Goal: Task Accomplishment & Management: Manage account settings

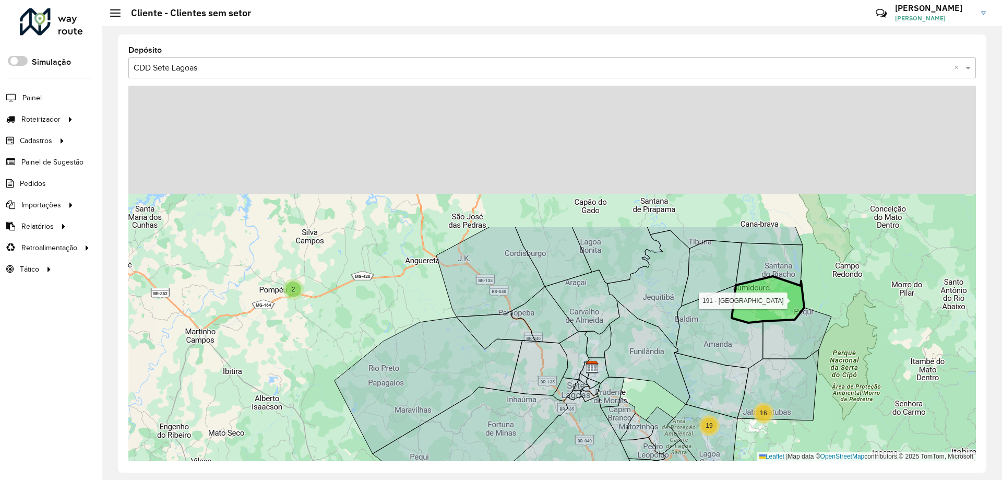
drag, startPoint x: 784, startPoint y: 117, endPoint x: 786, endPoint y: 311, distance: 193.7
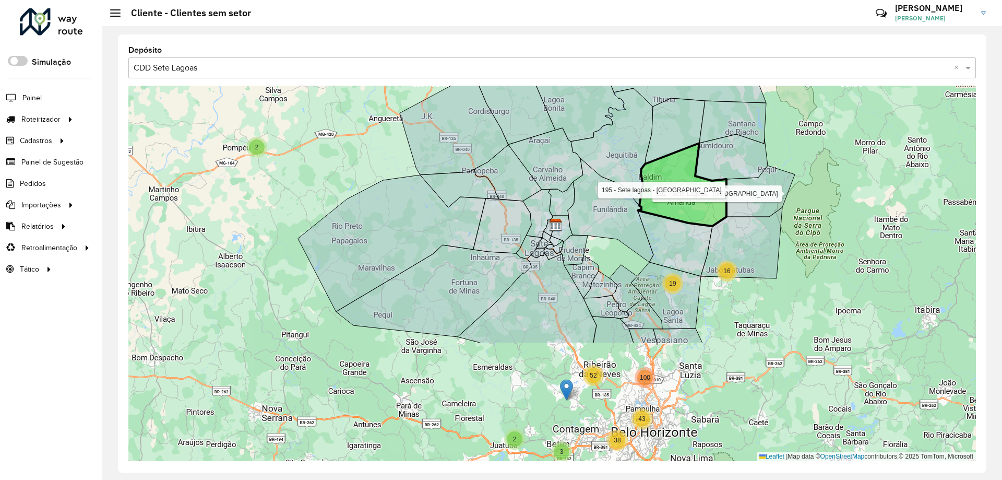
drag, startPoint x: 681, startPoint y: 329, endPoint x: 649, endPoint y: 173, distance: 159.4
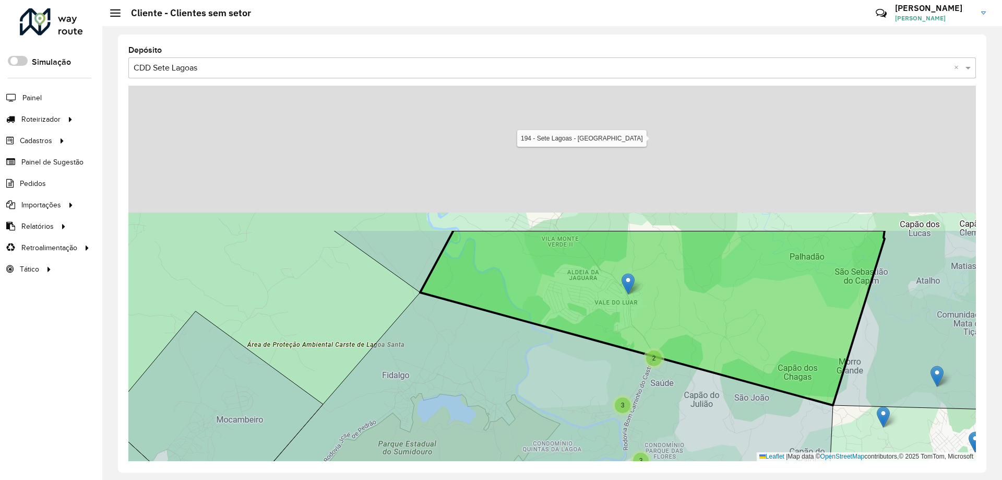
drag, startPoint x: 769, startPoint y: 116, endPoint x: 727, endPoint y: 305, distance: 194.0
click at [736, 301] on icon at bounding box center [652, 317] width 465 height 175
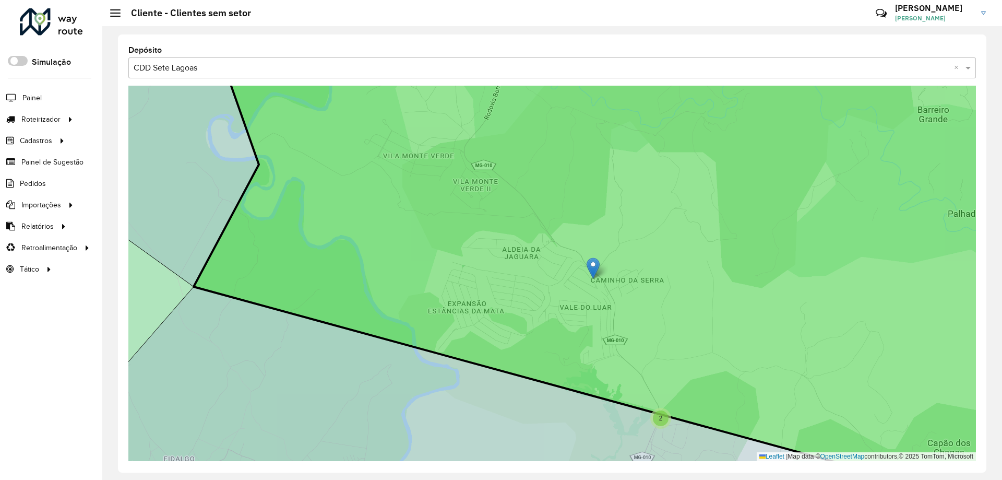
drag, startPoint x: 608, startPoint y: 275, endPoint x: 587, endPoint y: 262, distance: 24.2
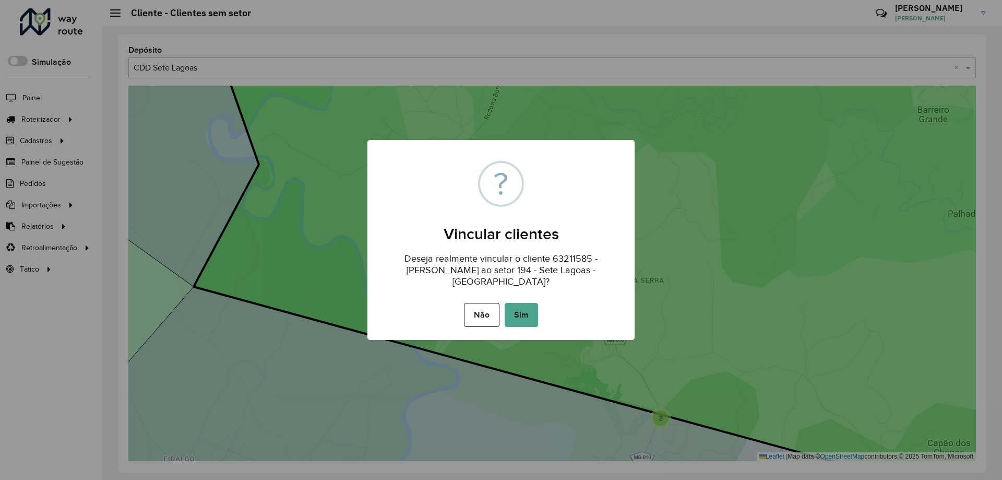
click at [520, 314] on button "Sim" at bounding box center [521, 315] width 33 height 24
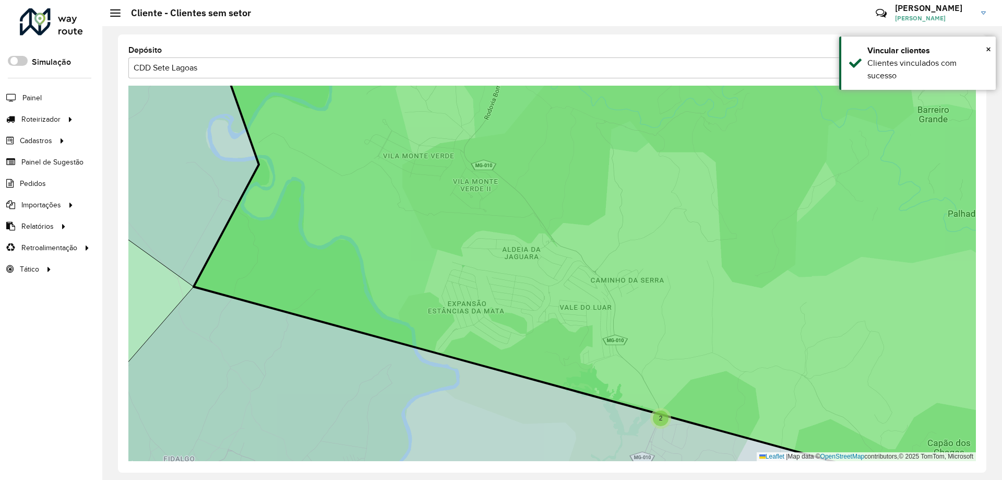
drag, startPoint x: 662, startPoint y: 161, endPoint x: 662, endPoint y: 435, distance: 273.6
click at [662, 435] on icon at bounding box center [629, 273] width 870 height 455
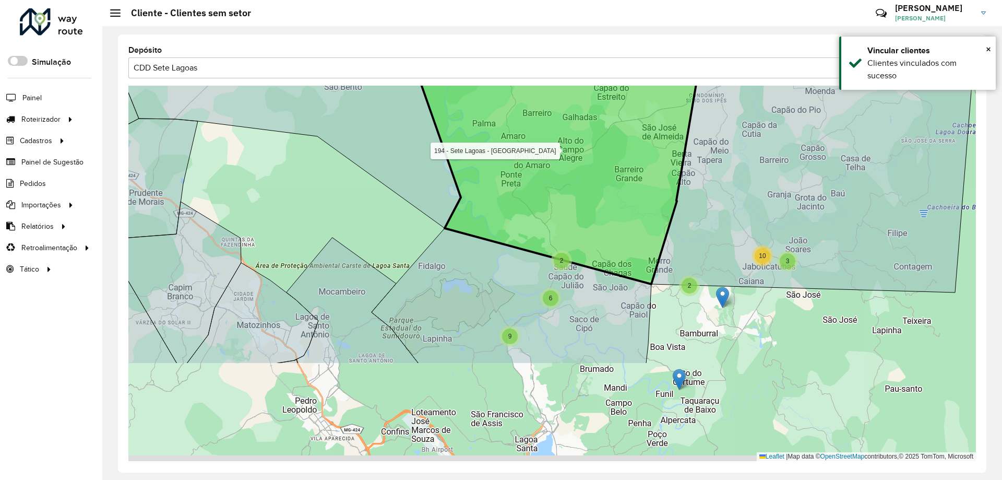
drag, startPoint x: 636, startPoint y: 314, endPoint x: 585, endPoint y: 208, distance: 117.7
click at [585, 208] on icon at bounding box center [548, 152] width 298 height 264
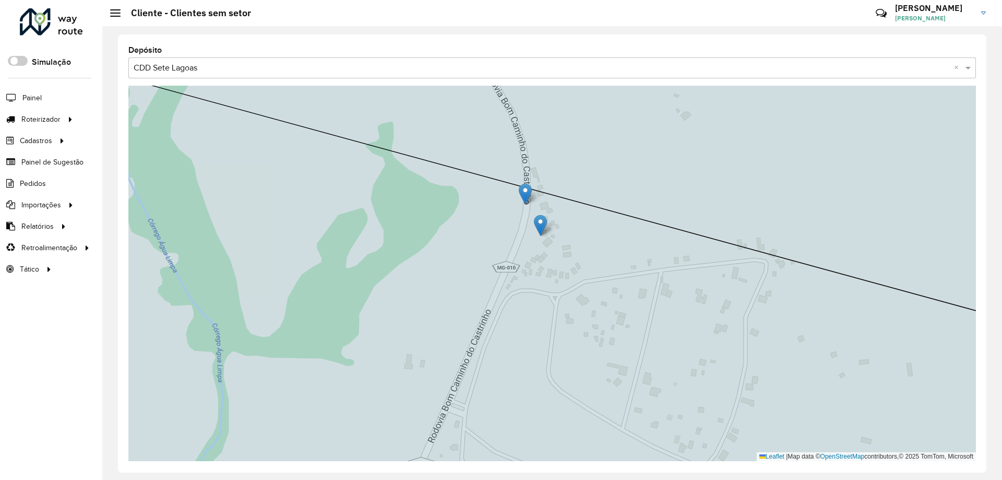
drag, startPoint x: 535, startPoint y: 192, endPoint x: 500, endPoint y: 208, distance: 38.3
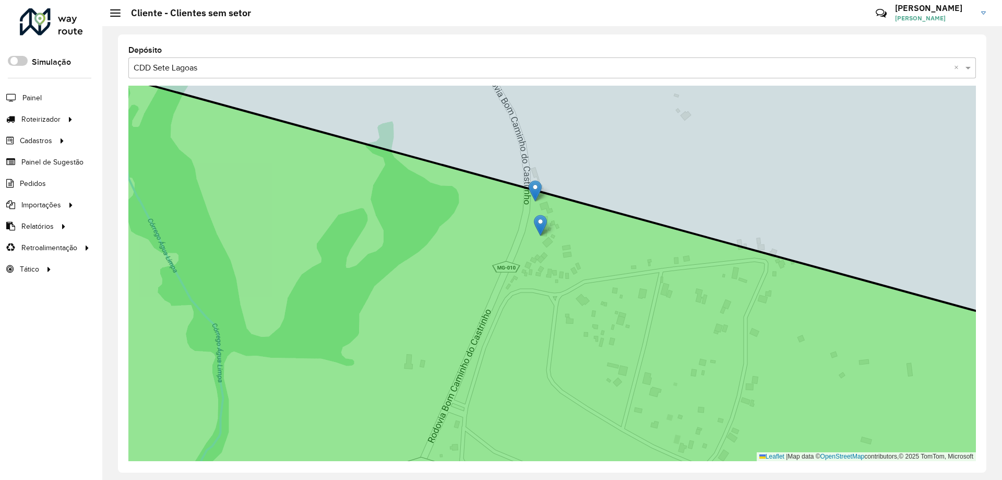
drag, startPoint x: 516, startPoint y: 207, endPoint x: 532, endPoint y: 186, distance: 26.4
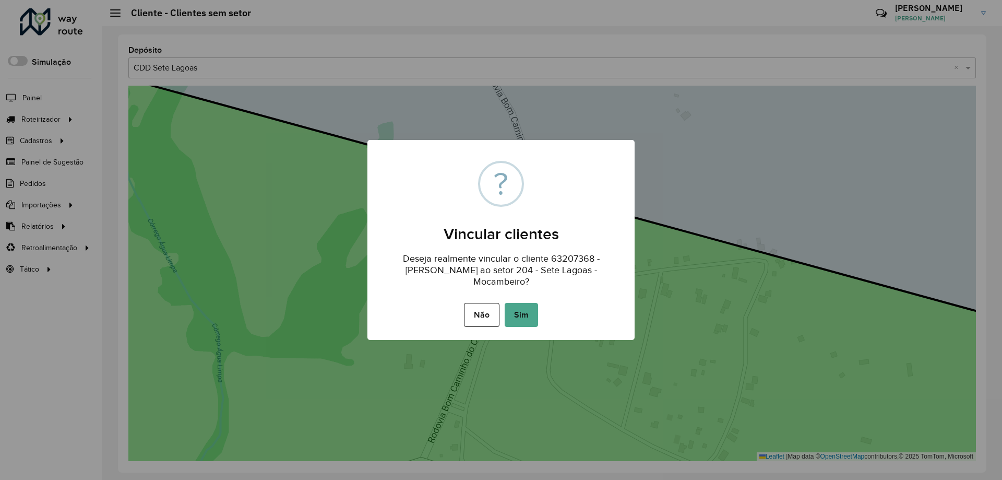
click at [522, 337] on div "× ? Vincular clientes Deseja realmente vincular o cliente 63207368 - MARTA FAUS…" at bounding box center [501, 240] width 267 height 200
drag, startPoint x: 522, startPoint y: 329, endPoint x: 522, endPoint y: 320, distance: 9.4
click at [522, 328] on div "× ? Vincular clientes Deseja realmente vincular o cliente 63207368 - MARTA FAUS…" at bounding box center [501, 240] width 267 height 200
click at [521, 320] on button "Sim" at bounding box center [521, 315] width 33 height 24
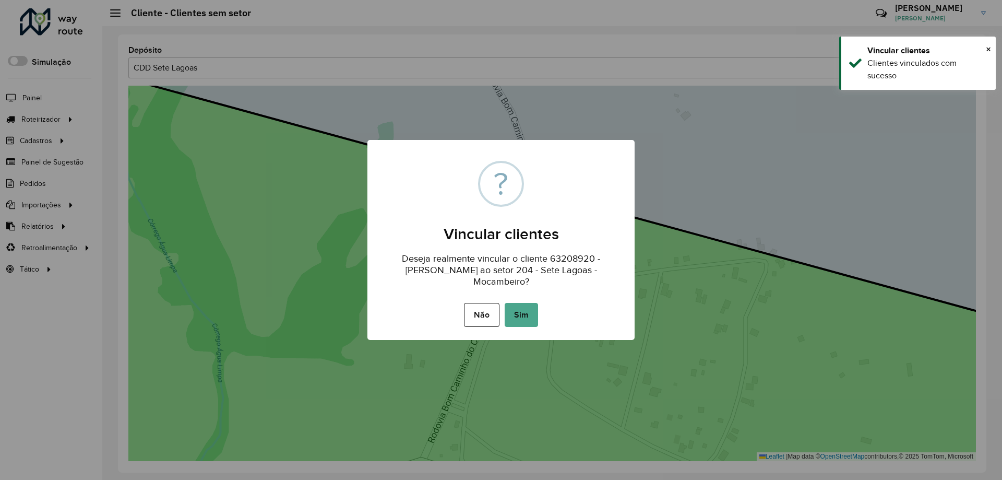
click at [531, 332] on div "× ? Vincular clientes Deseja realmente vincular o cliente 63208920 - LEONIDIA D…" at bounding box center [501, 240] width 267 height 200
click at [527, 317] on button "Sim" at bounding box center [521, 315] width 33 height 24
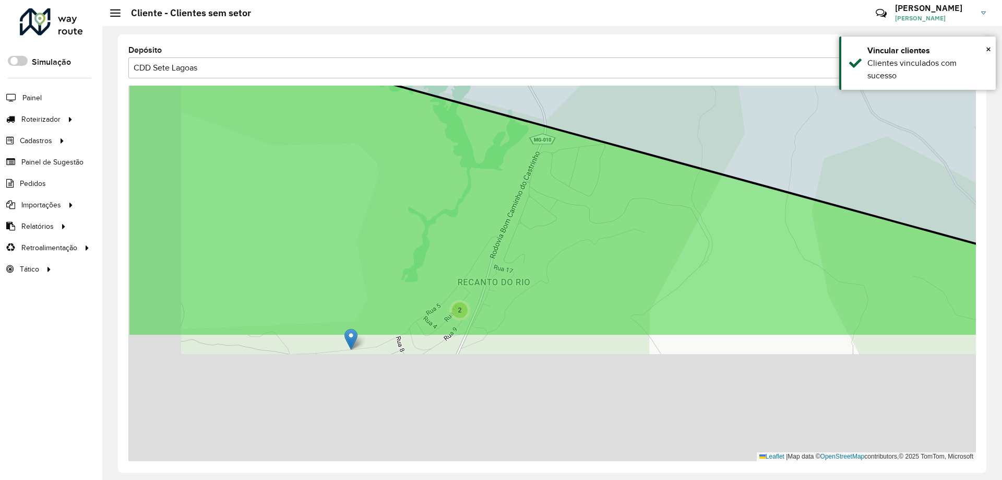
drag, startPoint x: 407, startPoint y: 348, endPoint x: 529, endPoint y: 79, distance: 294.7
click at [528, 122] on icon at bounding box center [638, 174] width 1022 height 325
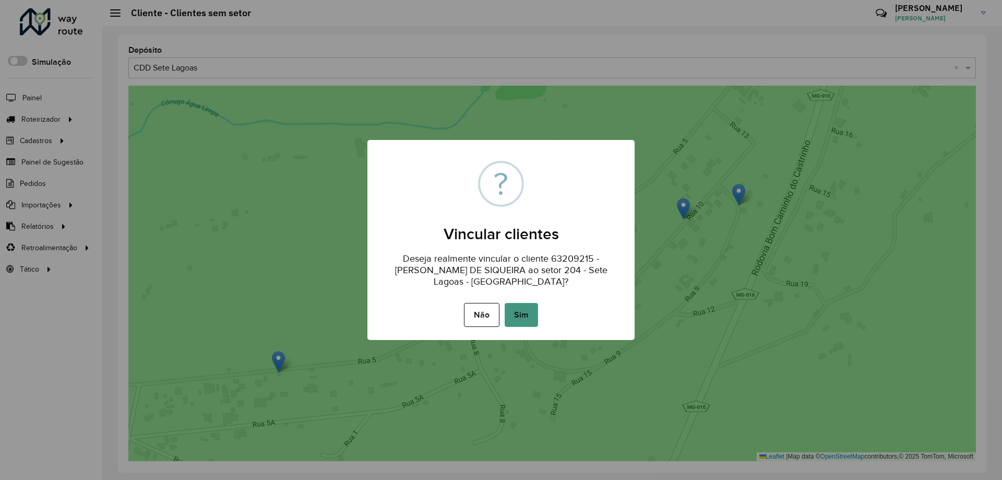
click at [530, 306] on button "Sim" at bounding box center [521, 315] width 33 height 24
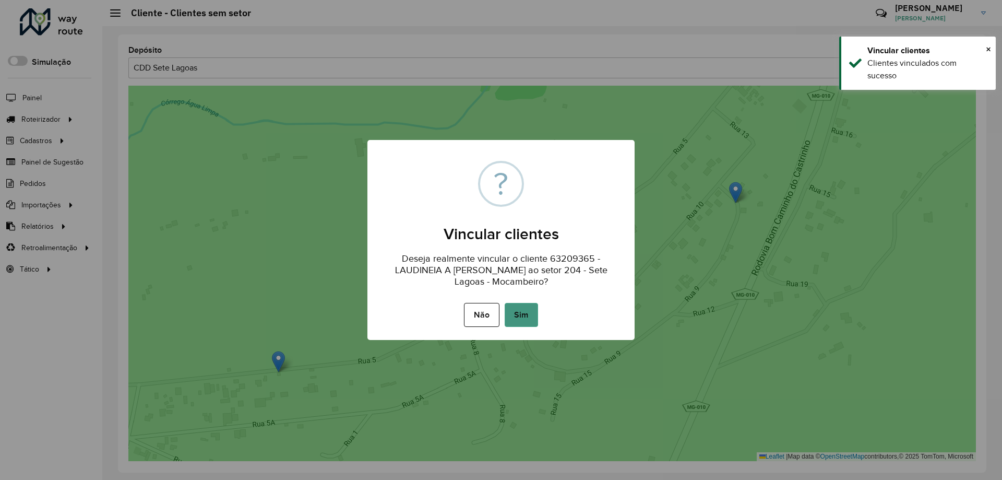
click at [530, 311] on button "Sim" at bounding box center [521, 315] width 33 height 24
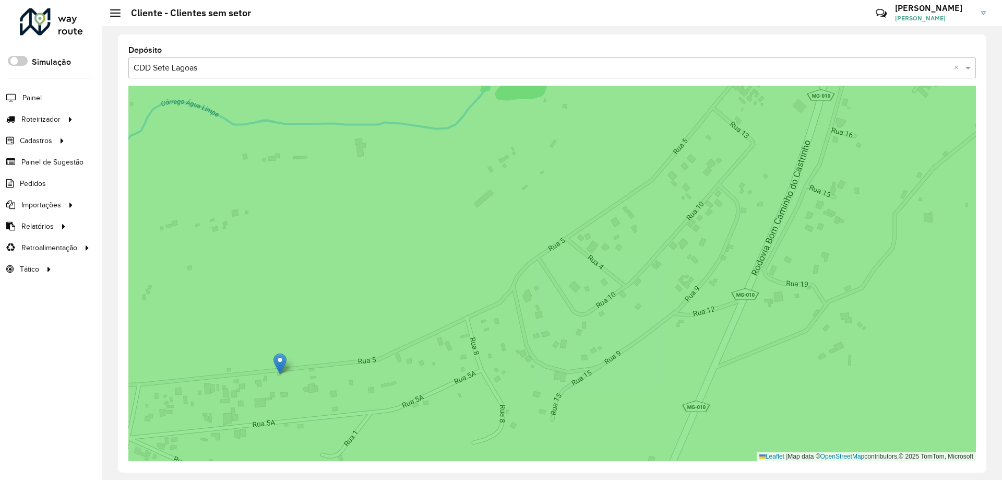
drag, startPoint x: 282, startPoint y: 372, endPoint x: 277, endPoint y: 368, distance: 6.3
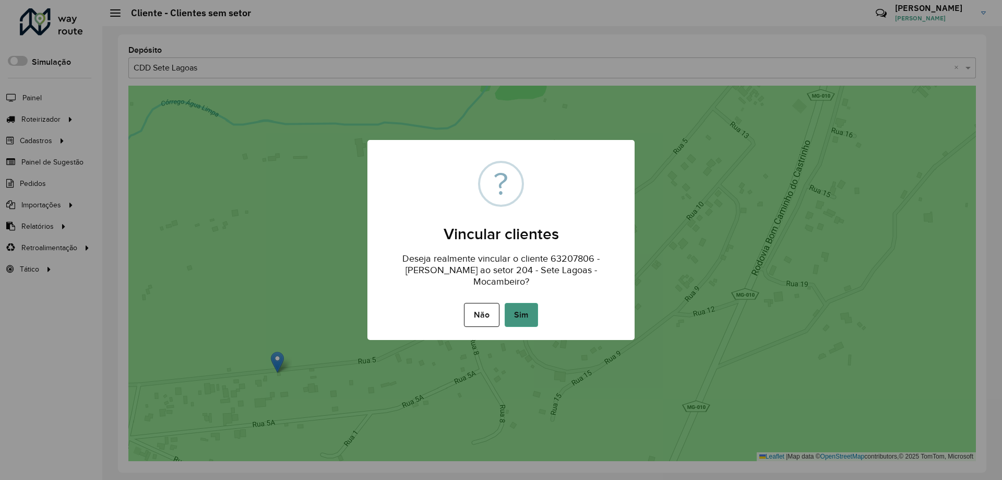
click at [533, 317] on button "Sim" at bounding box center [521, 315] width 33 height 24
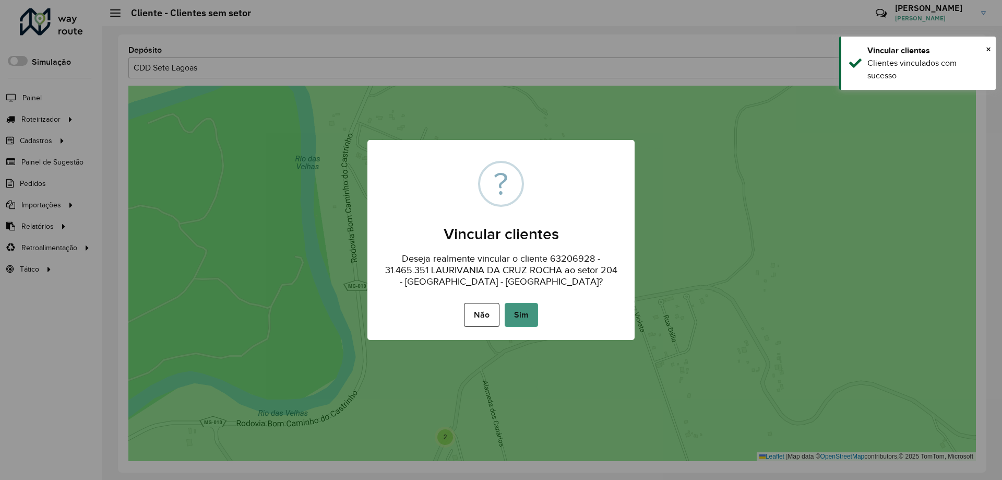
click at [528, 326] on button "Sim" at bounding box center [521, 315] width 33 height 24
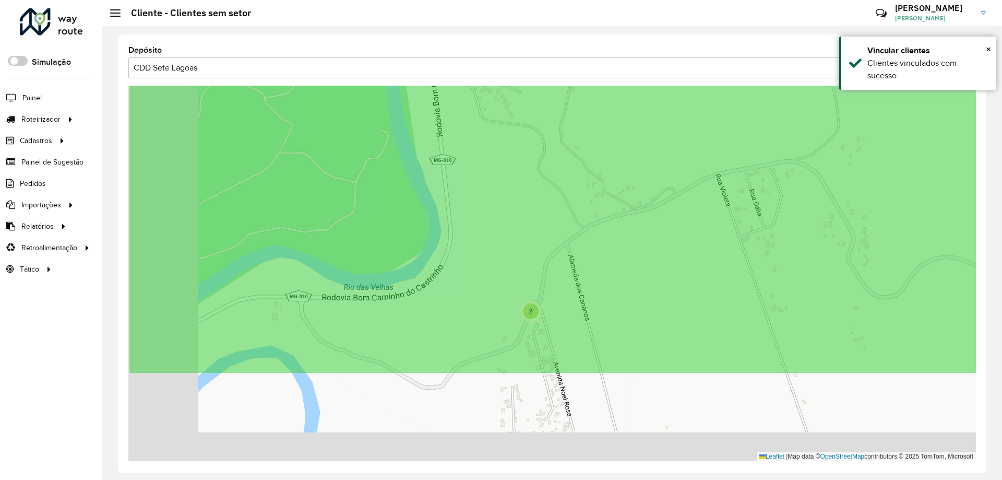
drag, startPoint x: 441, startPoint y: 377, endPoint x: 559, endPoint y: 216, distance: 199.5
click at [556, 203] on icon at bounding box center [638, 147] width 1022 height 455
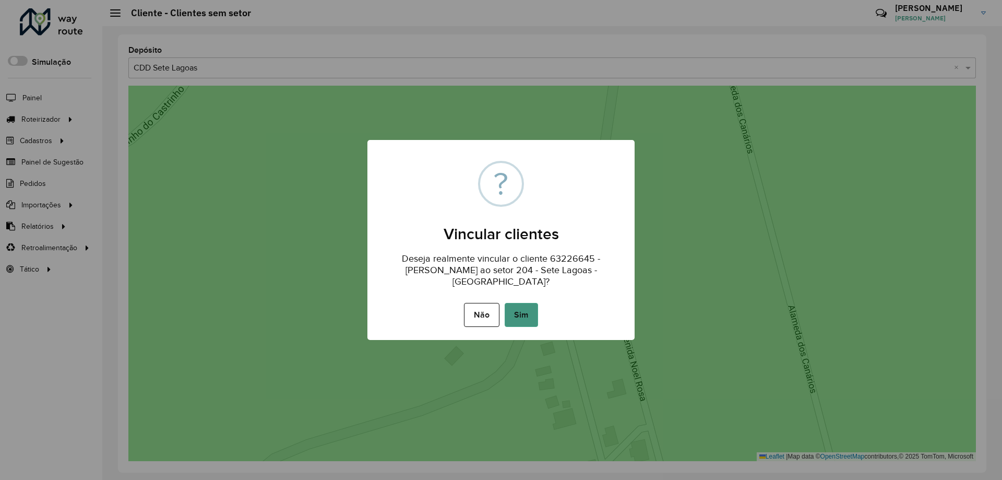
click at [530, 312] on button "Sim" at bounding box center [521, 315] width 33 height 24
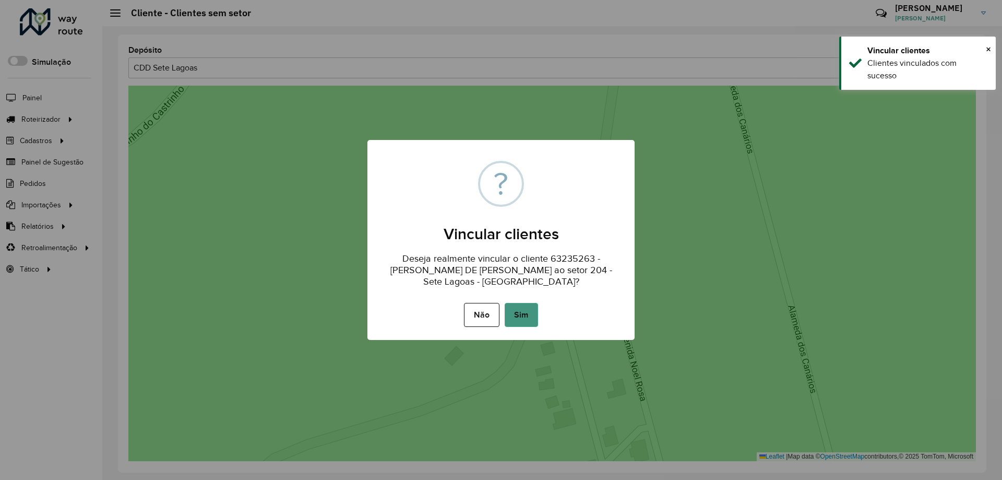
click at [517, 315] on button "Sim" at bounding box center [521, 315] width 33 height 24
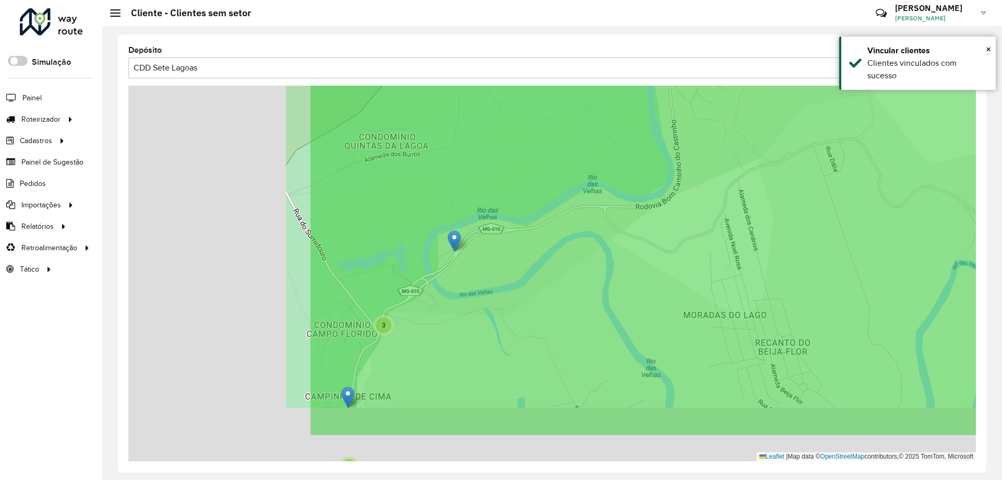
drag, startPoint x: 411, startPoint y: 291, endPoint x: 678, endPoint y: 227, distance: 274.3
click at [678, 227] on icon at bounding box center [820, 209] width 1022 height 455
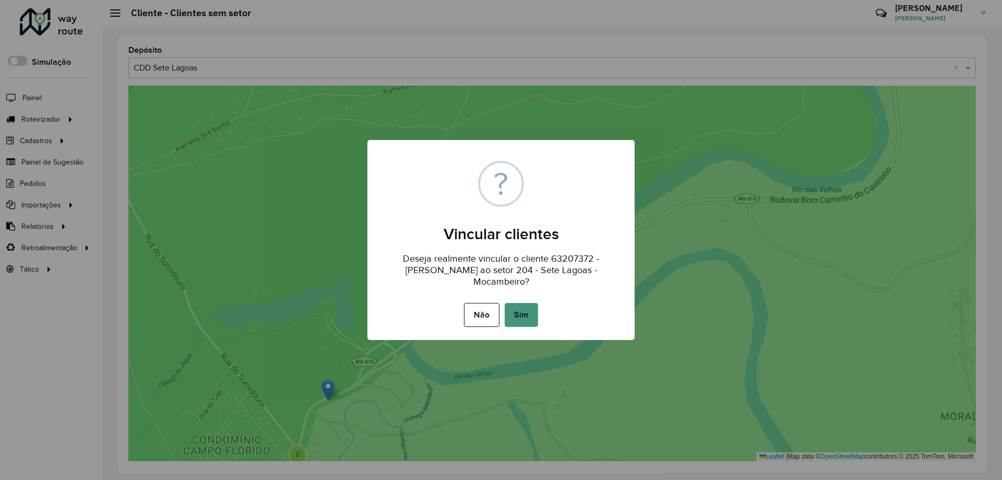
click at [524, 306] on button "Sim" at bounding box center [521, 315] width 33 height 24
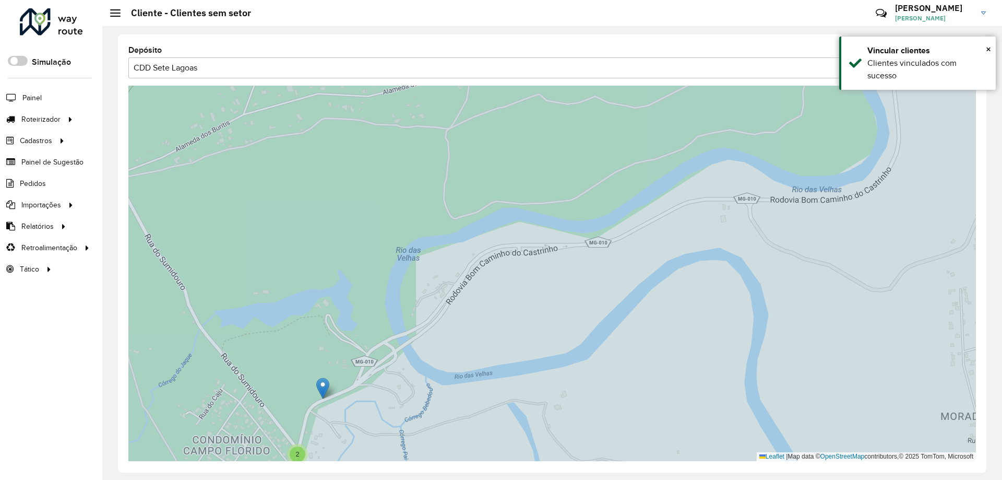
drag, startPoint x: 332, startPoint y: 385, endPoint x: 326, endPoint y: 384, distance: 5.5
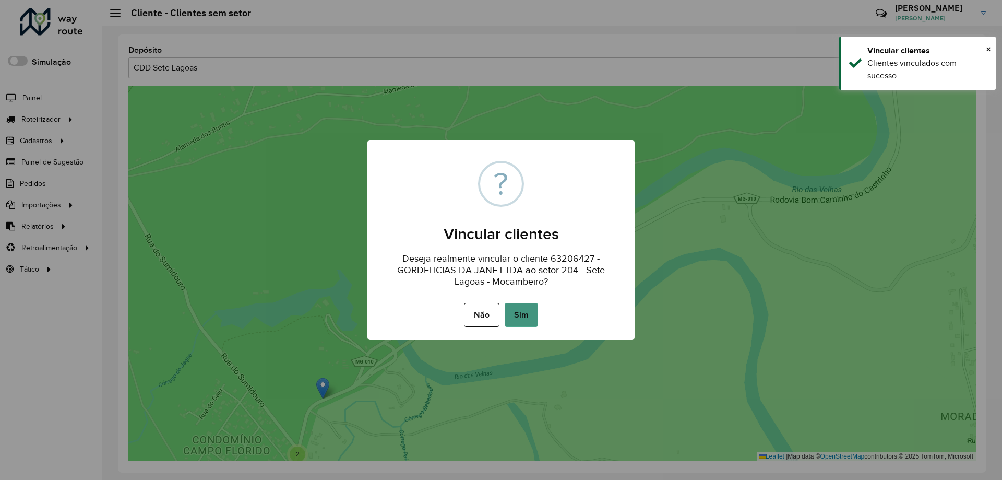
click at [527, 312] on button "Sim" at bounding box center [521, 315] width 33 height 24
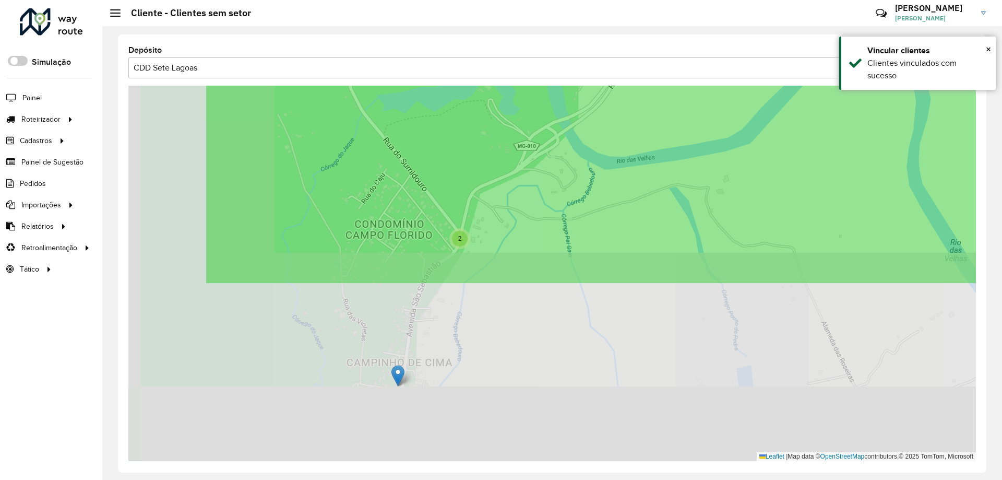
drag, startPoint x: 338, startPoint y: 411, endPoint x: 501, endPoint y: 195, distance: 269.9
click at [501, 195] on icon at bounding box center [715, 57] width 1022 height 455
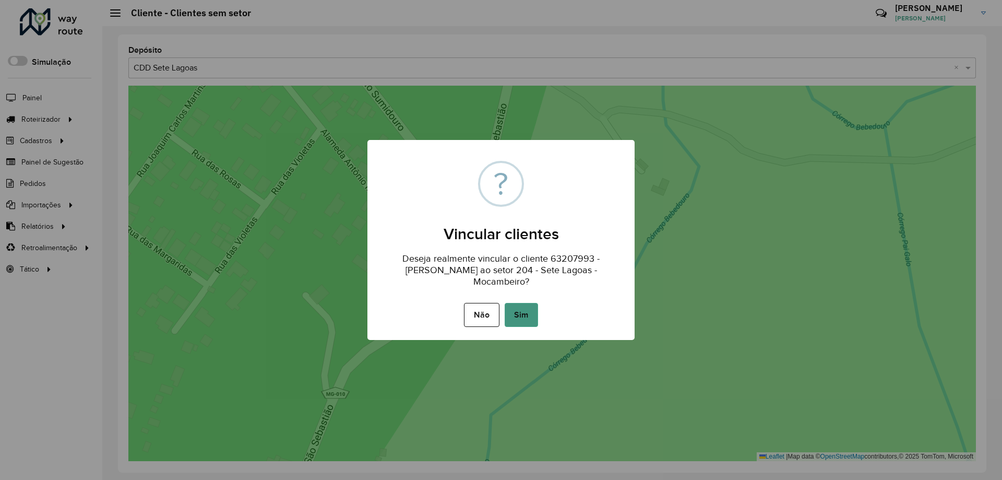
click at [527, 309] on button "Sim" at bounding box center [521, 315] width 33 height 24
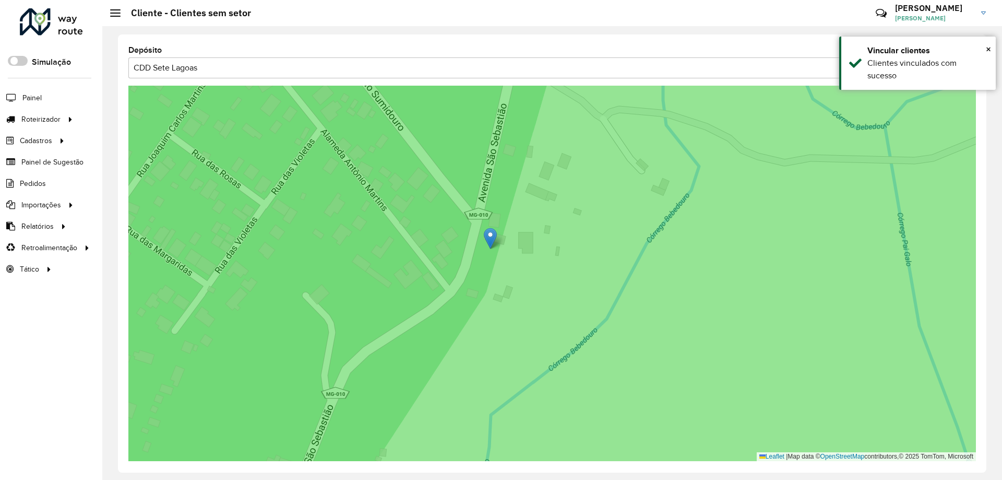
drag, startPoint x: 498, startPoint y: 223, endPoint x: 495, endPoint y: 235, distance: 12.3
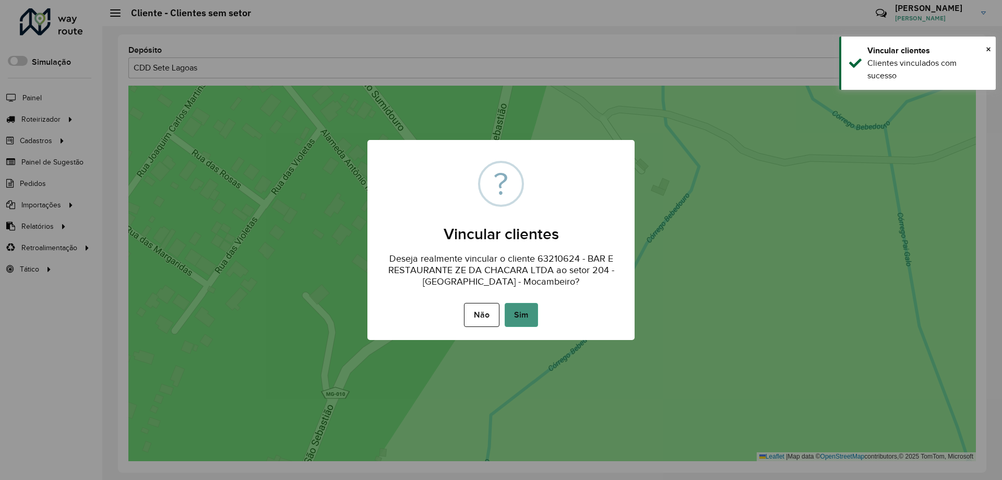
click at [531, 304] on button "Sim" at bounding box center [521, 315] width 33 height 24
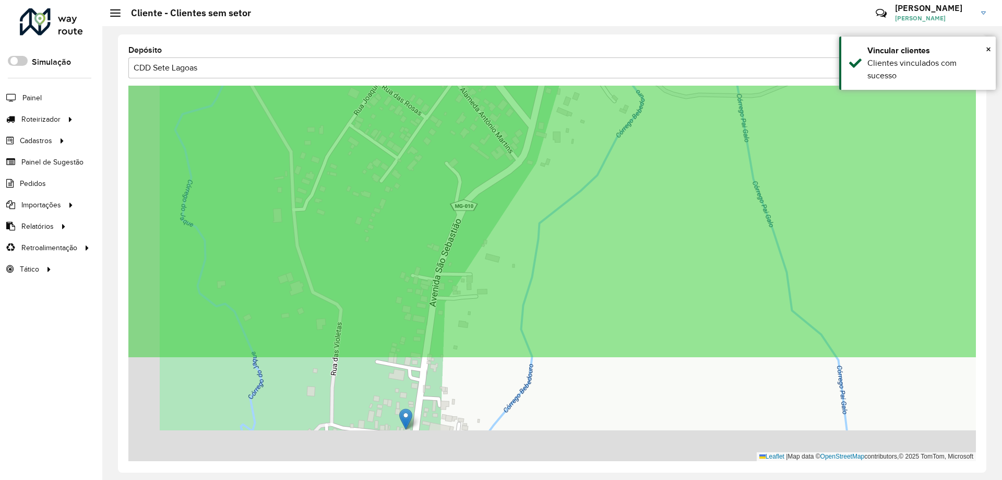
drag, startPoint x: 494, startPoint y: 375, endPoint x: 568, endPoint y: 105, distance: 279.3
click at [568, 116] on icon at bounding box center [594, 131] width 1022 height 455
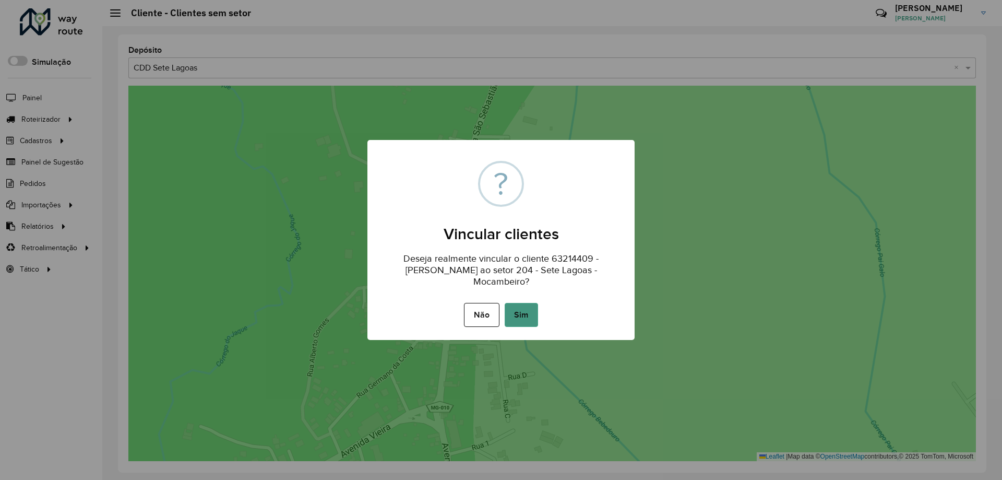
click at [516, 315] on button "Sim" at bounding box center [521, 315] width 33 height 24
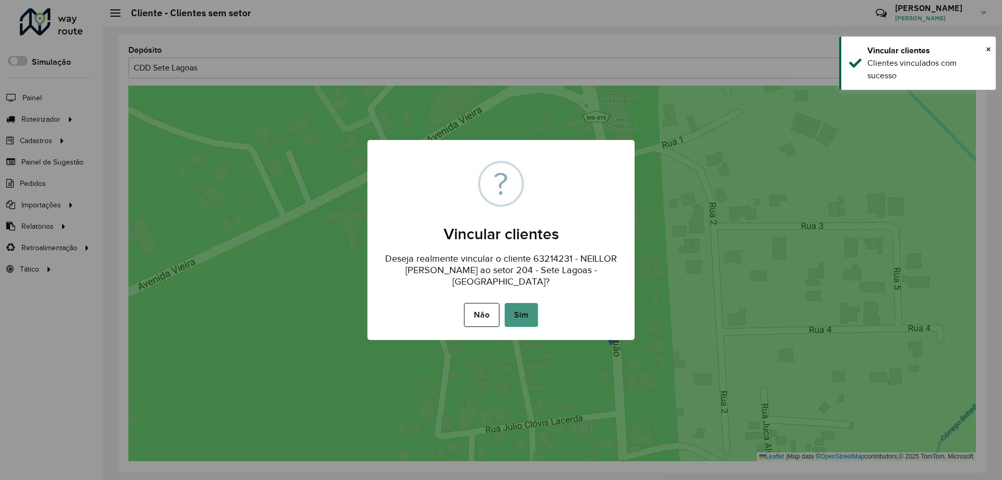
click at [527, 317] on button "Sim" at bounding box center [521, 315] width 33 height 24
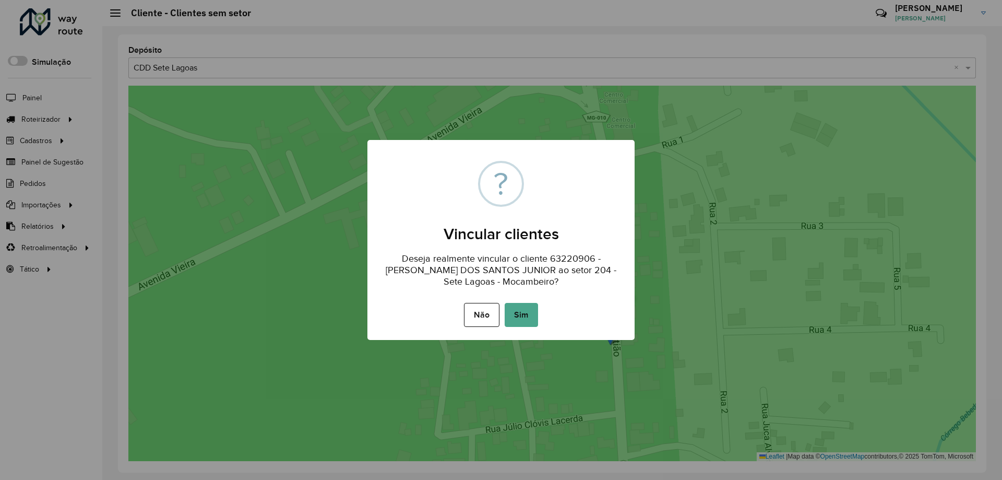
click at [541, 309] on div "Não No Sim" at bounding box center [501, 314] width 267 height 29
click at [529, 307] on button "Sim" at bounding box center [521, 315] width 33 height 24
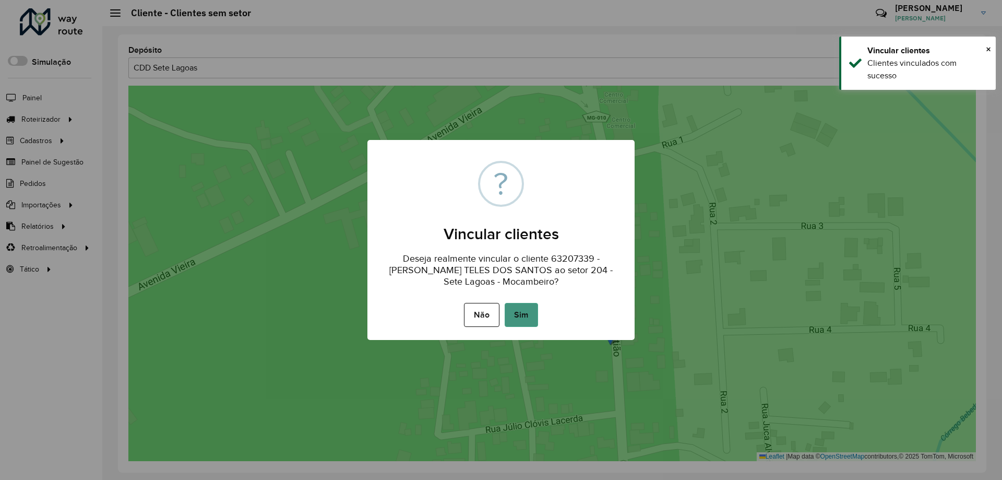
click at [514, 307] on button "Sim" at bounding box center [521, 315] width 33 height 24
click at [537, 311] on button "Sim" at bounding box center [521, 315] width 33 height 24
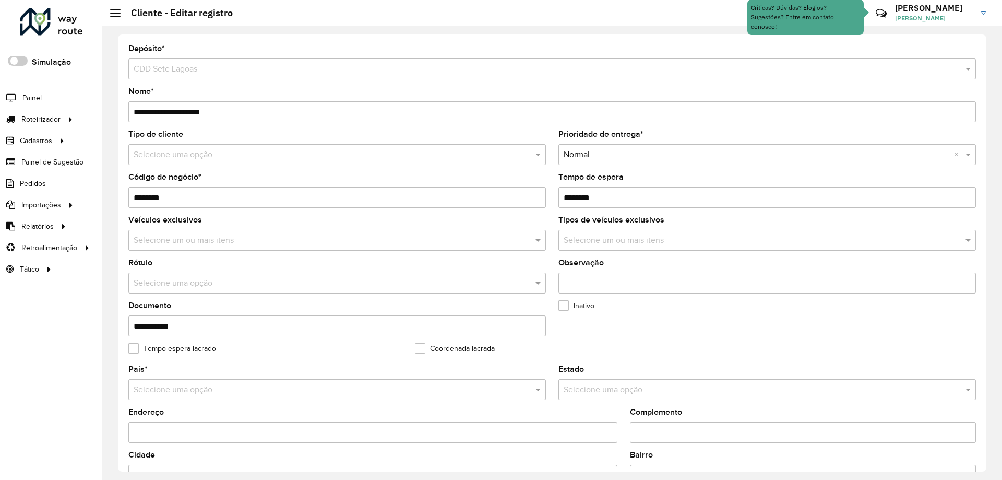
scroll to position [297, 0]
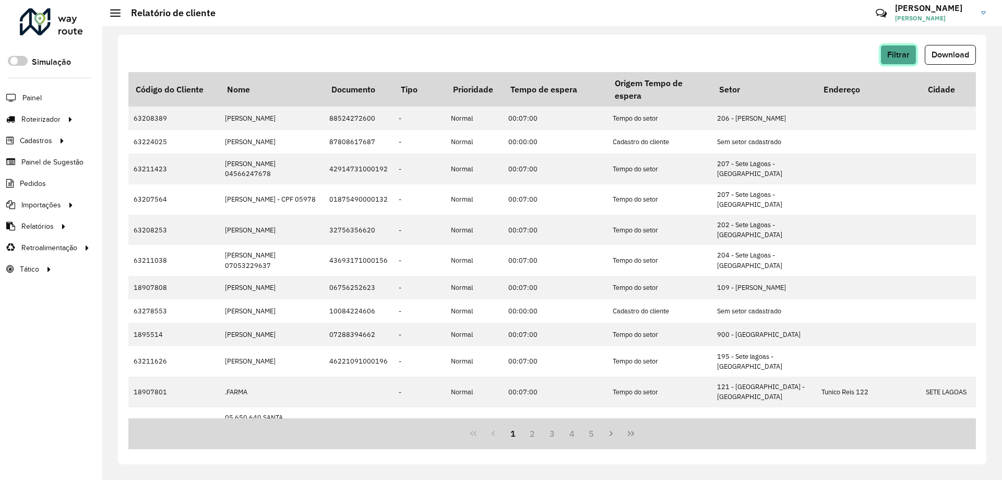
click at [899, 60] on button "Filtrar" at bounding box center [899, 55] width 36 height 20
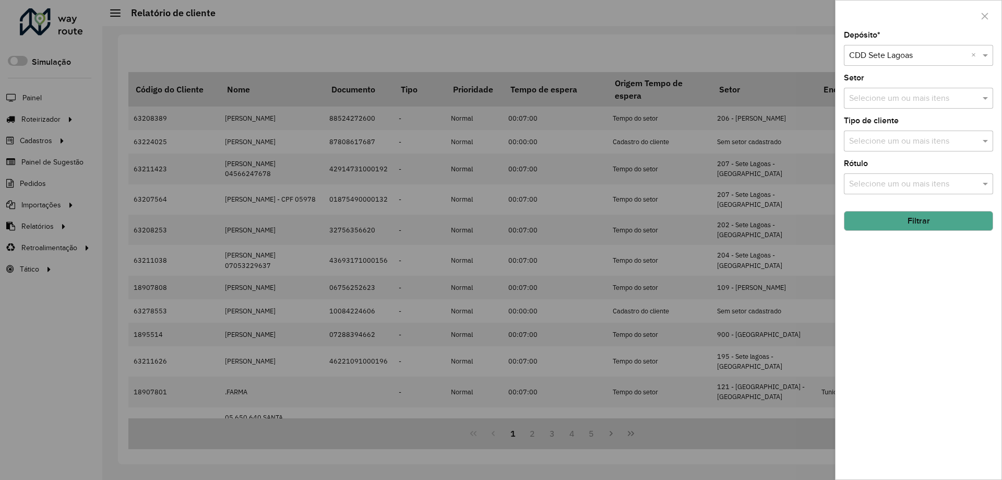
click at [921, 223] on button "Filtrar" at bounding box center [918, 221] width 149 height 20
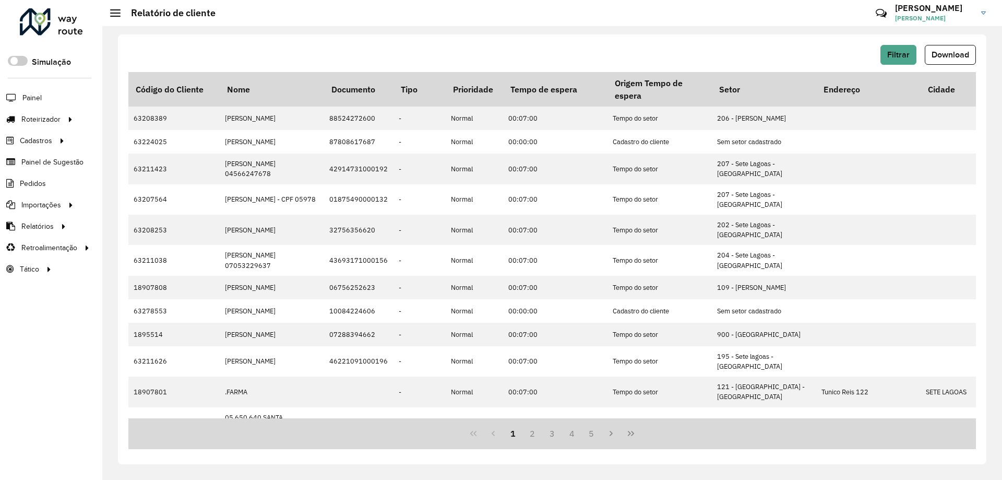
click at [969, 56] on span "Download" at bounding box center [951, 54] width 38 height 9
click at [707, 22] on hb-header "Relatório de cliente Críticas? Dúvidas? Elogios? Sugestões? Entre em contato co…" at bounding box center [552, 13] width 900 height 26
click at [582, 43] on div "Filtrar Download Código do Cliente Nome Documento Tipo Prioridade Tempo de espe…" at bounding box center [552, 249] width 869 height 430
click at [668, 26] on hb-header "Relatório de cliente Críticas? Dúvidas? Elogios? Sugestões? Entre em contato co…" at bounding box center [552, 13] width 900 height 26
click at [954, 54] on span "Download" at bounding box center [951, 54] width 38 height 9
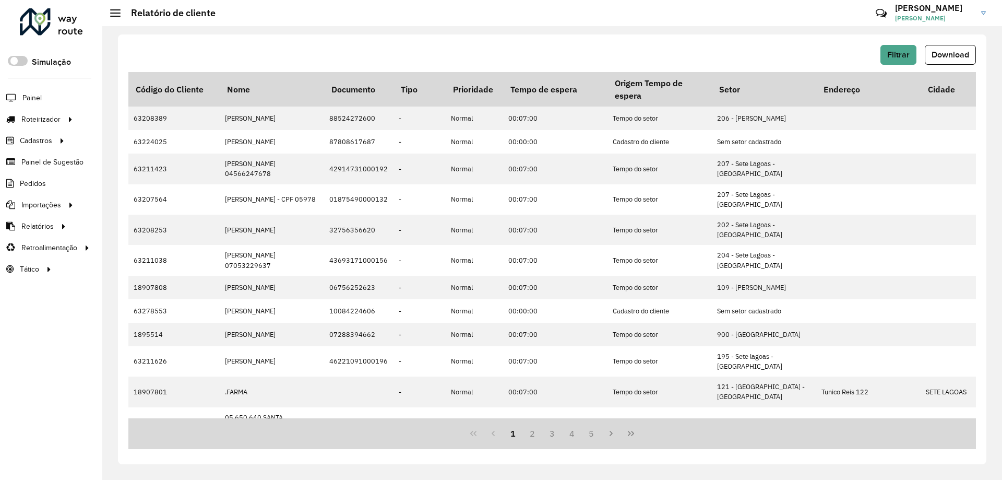
click at [610, 33] on div "Filtrar Download Código do Cliente Nome Documento Tipo Prioridade Tempo de espe…" at bounding box center [552, 253] width 900 height 454
click at [964, 61] on button "Download" at bounding box center [950, 55] width 51 height 20
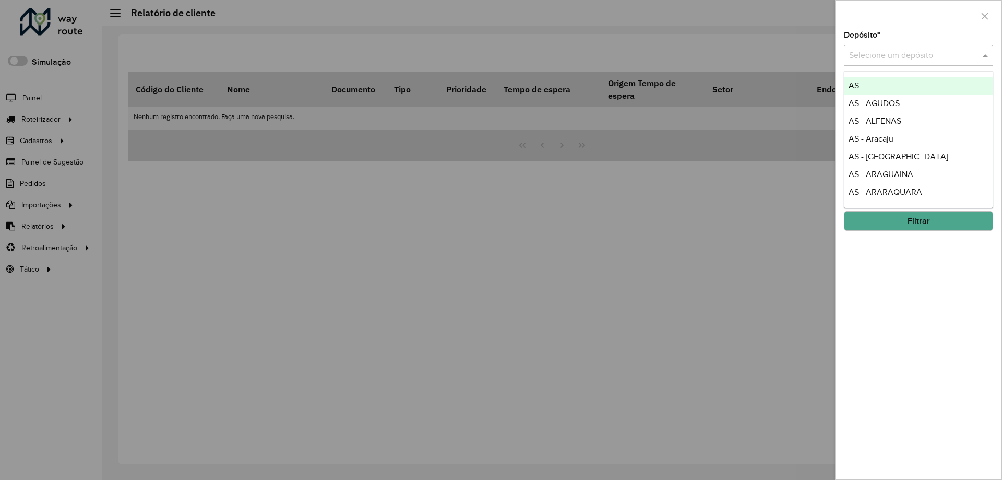
click at [912, 51] on input "text" at bounding box center [908, 56] width 118 height 13
type input "****"
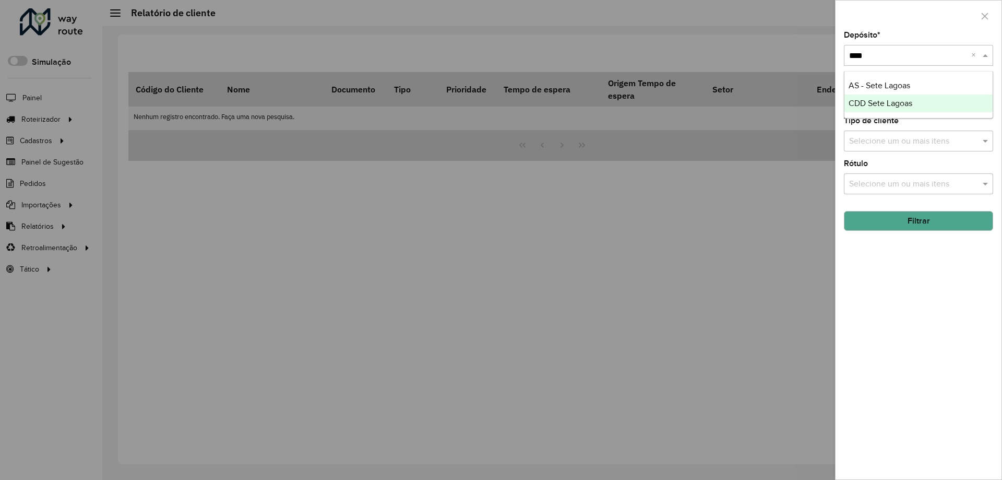
click at [881, 103] on span "CDD Sete Lagoas" at bounding box center [881, 103] width 64 height 9
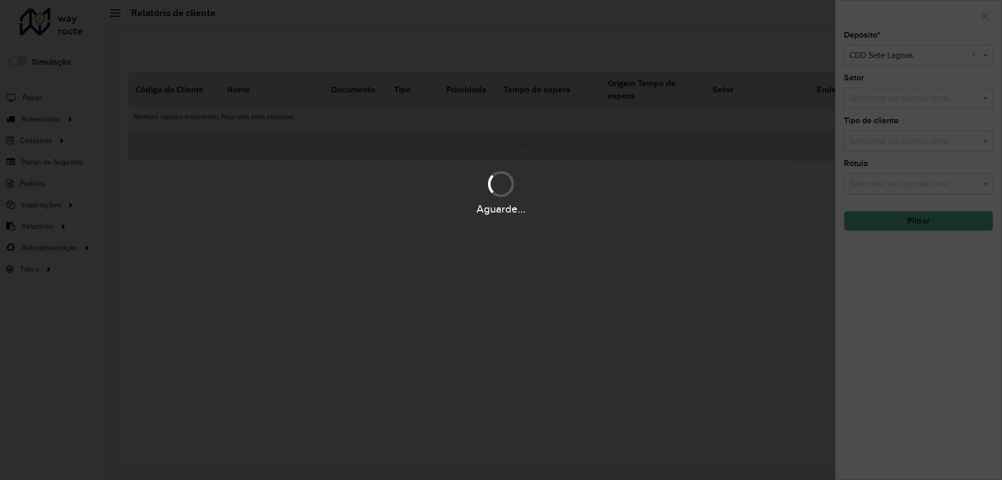
click at [940, 222] on div "Aguarde..." at bounding box center [501, 240] width 1002 height 480
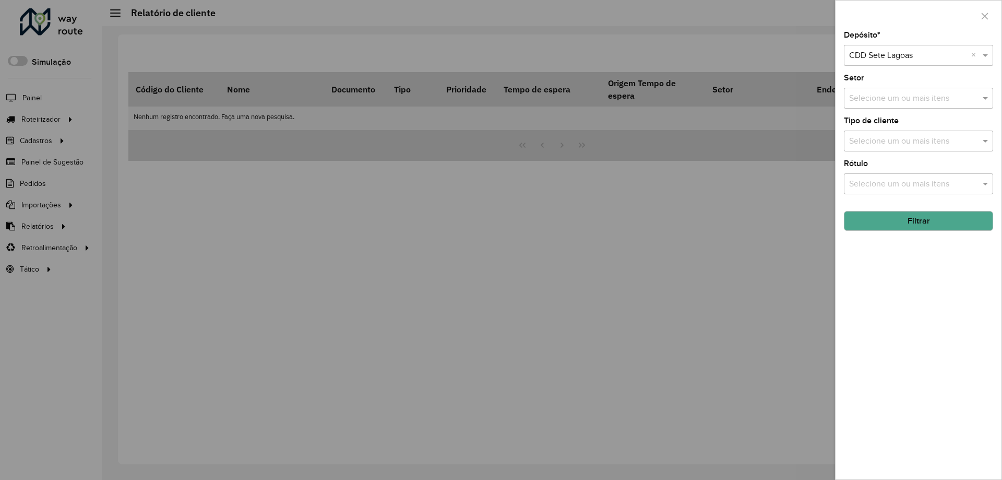
click at [940, 222] on button "Filtrar" at bounding box center [918, 221] width 149 height 20
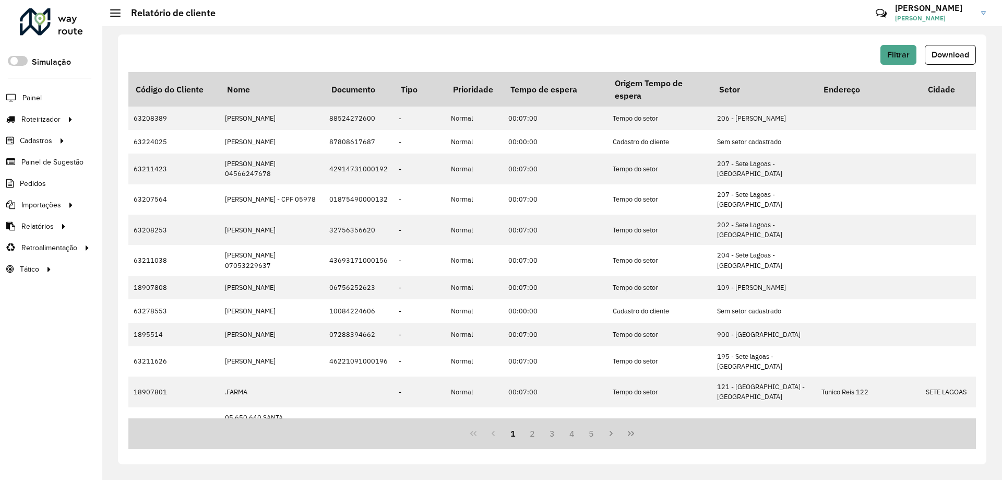
click at [951, 58] on span "Download" at bounding box center [951, 54] width 38 height 9
click at [952, 56] on span "Download" at bounding box center [951, 54] width 38 height 9
click at [694, 38] on div "Filtrar Download Código do Cliente Nome Documento Tipo Prioridade Tempo de espe…" at bounding box center [552, 249] width 869 height 430
drag, startPoint x: 949, startPoint y: 58, endPoint x: 798, endPoint y: 35, distance: 152.7
click at [788, 33] on div "Filtrar Download Código do Cliente Nome Documento Tipo Prioridade Tempo de espe…" at bounding box center [552, 253] width 900 height 454
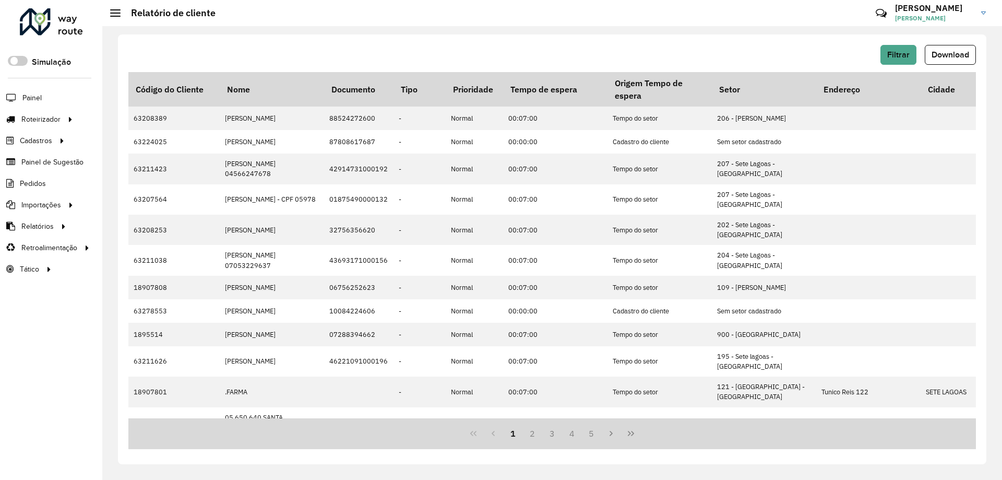
click at [978, 45] on div "Filtrar Download Código do Cliente Nome Documento Tipo Prioridade Tempo de espe…" at bounding box center [552, 249] width 869 height 430
click at [966, 49] on button "Download" at bounding box center [950, 55] width 51 height 20
click at [950, 46] on button "Download" at bounding box center [950, 55] width 51 height 20
click at [963, 49] on button "Download" at bounding box center [950, 55] width 51 height 20
click at [507, 48] on div "Filtrar Download" at bounding box center [552, 55] width 848 height 20
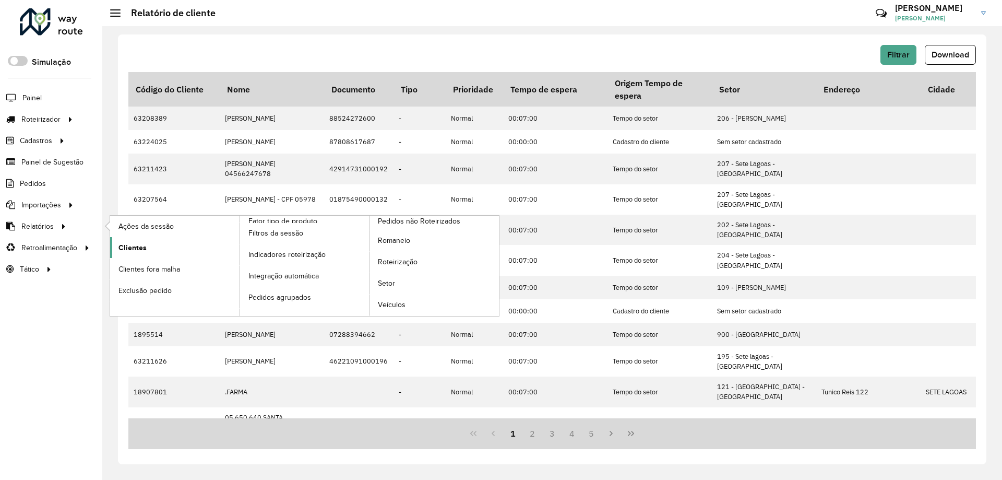
click at [132, 245] on span "Clientes" at bounding box center [133, 247] width 28 height 11
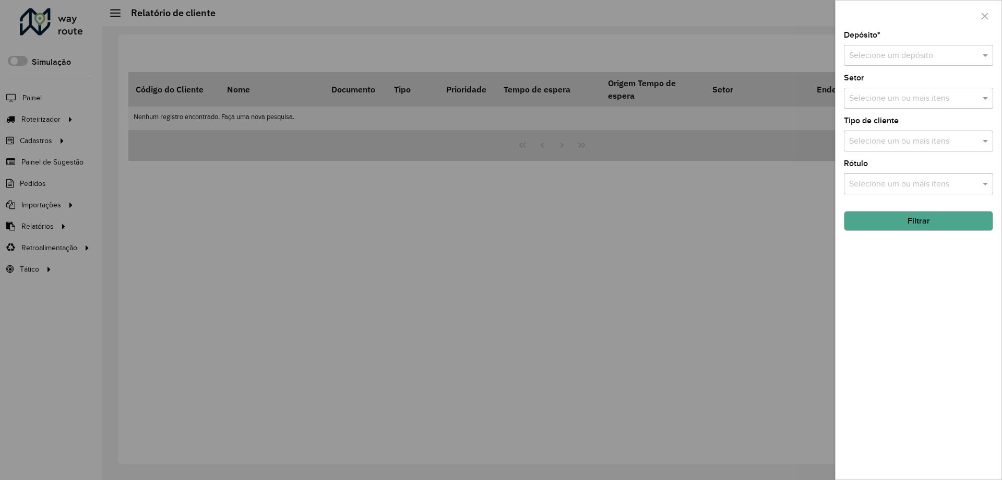
click at [898, 57] on input "text" at bounding box center [908, 56] width 118 height 13
type input "****"
click at [905, 109] on div "CDD Sete Lagoas" at bounding box center [919, 104] width 148 height 18
click at [906, 209] on hb-field-button "Filtrar" at bounding box center [918, 217] width 149 height 28
click at [917, 220] on button "Filtrar" at bounding box center [918, 221] width 149 height 20
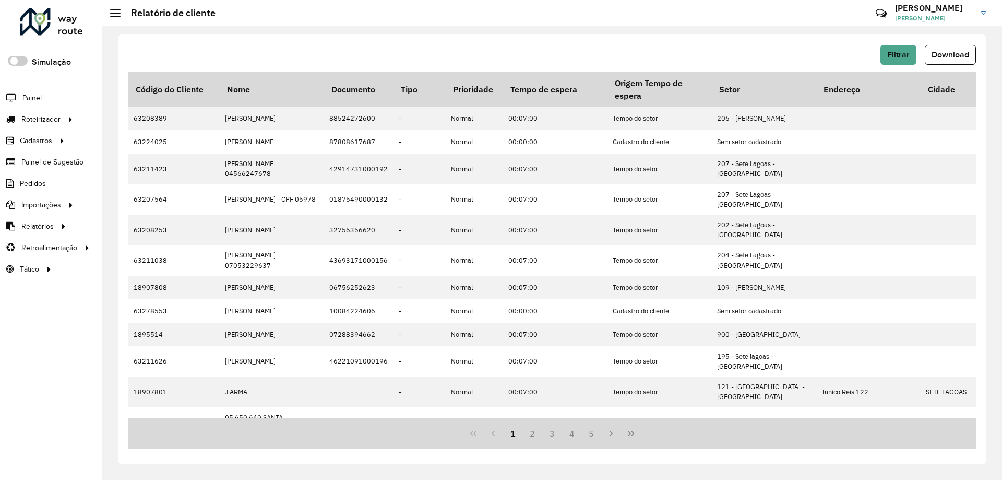
click at [954, 59] on button "Download" at bounding box center [950, 55] width 51 height 20
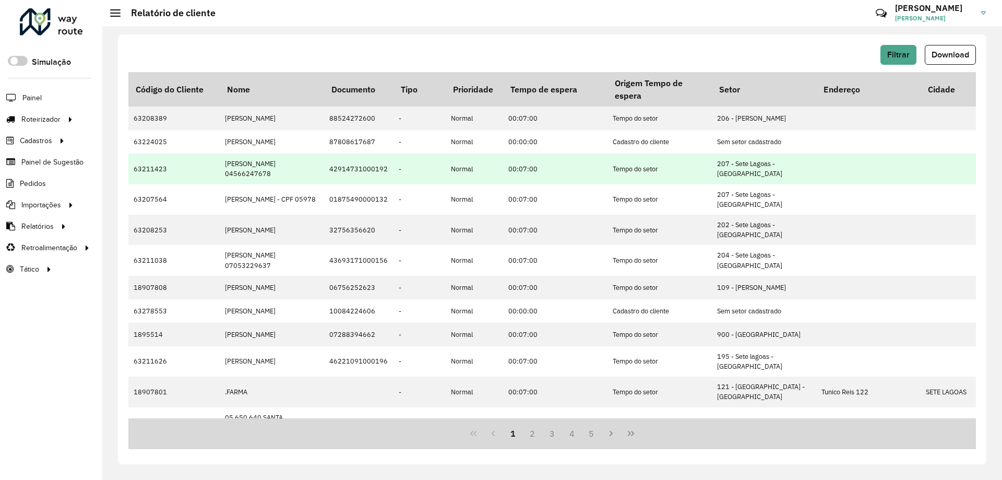
click at [752, 165] on td "207 - Sete Lagoas - [GEOGRAPHIC_DATA]" at bounding box center [764, 169] width 104 height 30
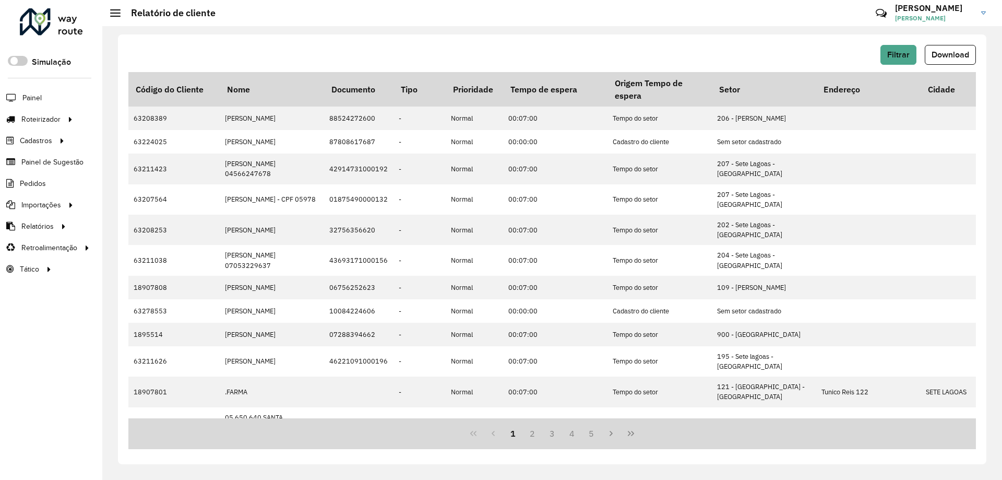
click at [743, 28] on div "Filtrar Download Código do Cliente Nome Documento Tipo Prioridade Tempo de espe…" at bounding box center [552, 253] width 900 height 454
click at [962, 55] on span "Download" at bounding box center [951, 54] width 38 height 9
click at [0, 0] on div "Aguarde..." at bounding box center [0, 0] width 0 height 0
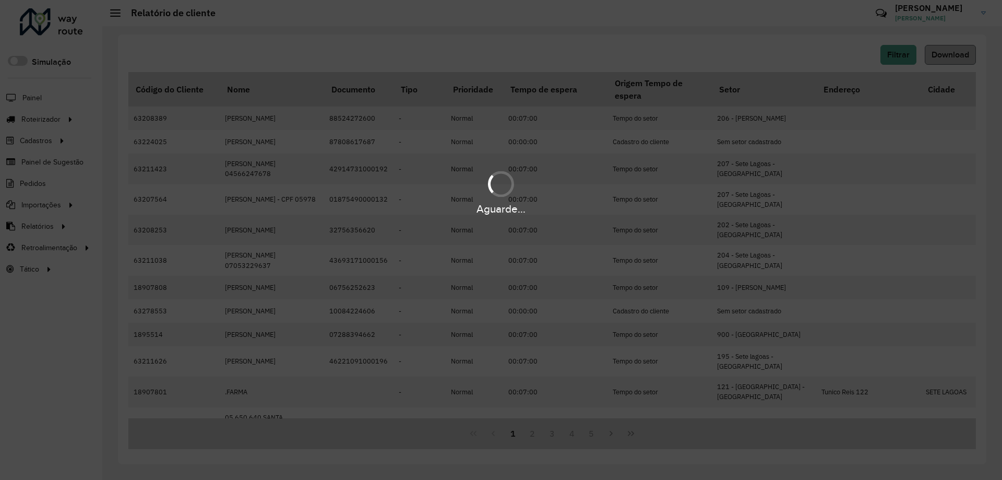
click at [962, 55] on div "Aguarde..." at bounding box center [501, 240] width 1002 height 480
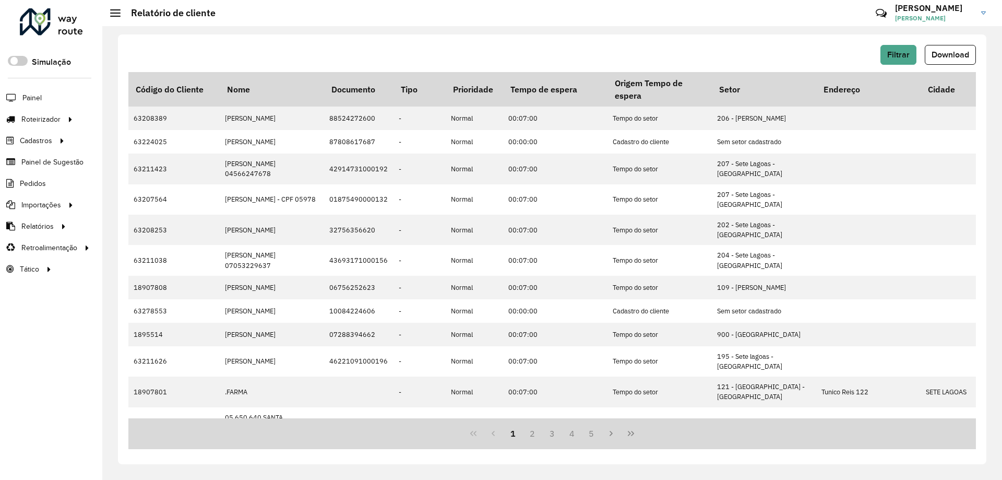
click at [741, 49] on div "Filtrar Download" at bounding box center [552, 55] width 848 height 20
click at [904, 58] on span "Filtrar" at bounding box center [899, 54] width 22 height 9
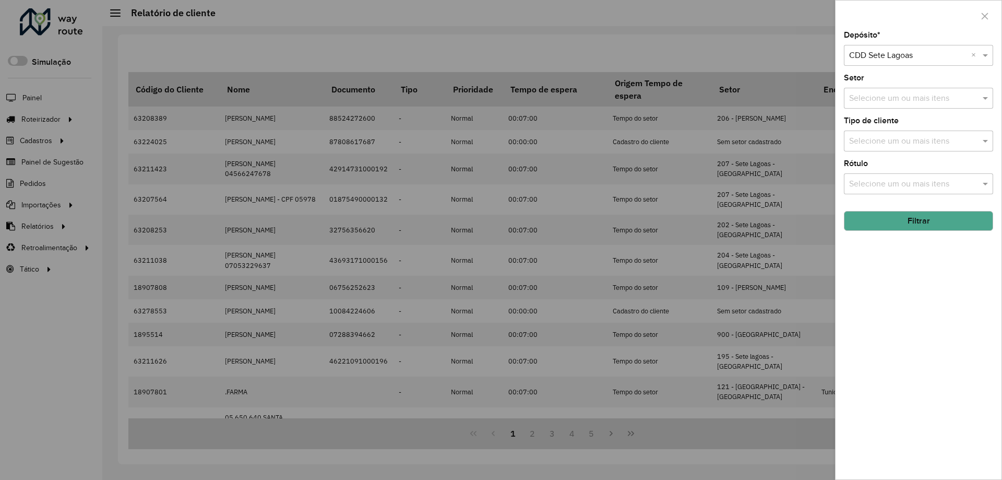
click at [620, 39] on div at bounding box center [501, 240] width 1002 height 480
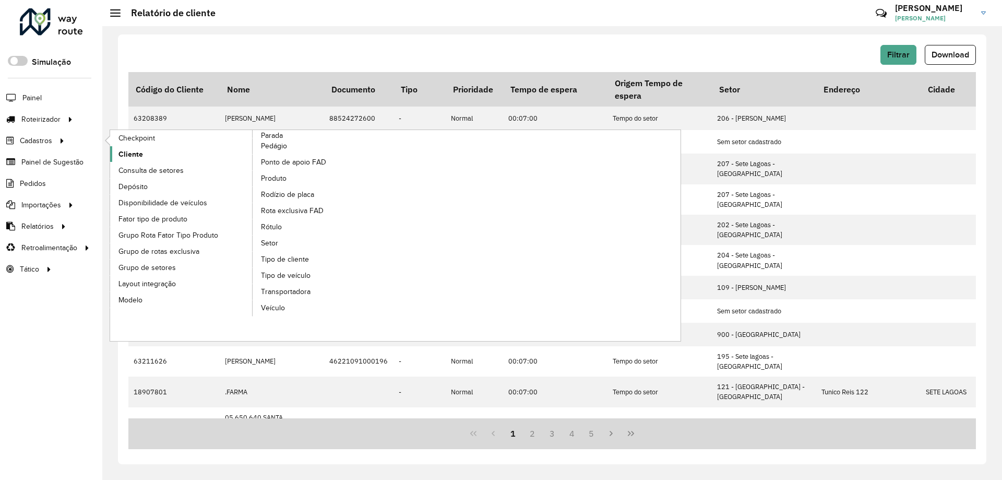
click at [153, 151] on link "Cliente" at bounding box center [181, 154] width 143 height 16
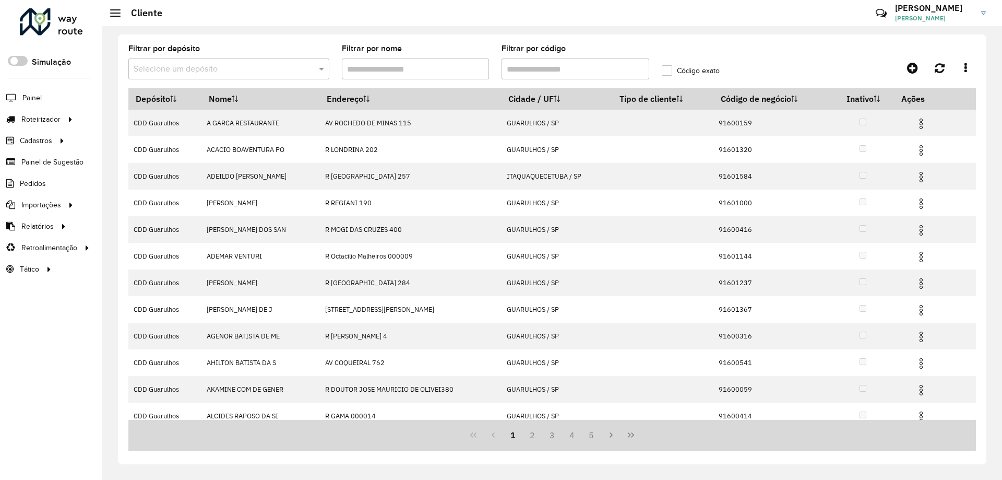
click at [586, 64] on input "Filtrar por código" at bounding box center [576, 68] width 148 height 21
click at [254, 46] on div "Filtrar por depósito Selecione um depósito" at bounding box center [228, 62] width 201 height 34
click at [259, 65] on input "text" at bounding box center [219, 69] width 170 height 13
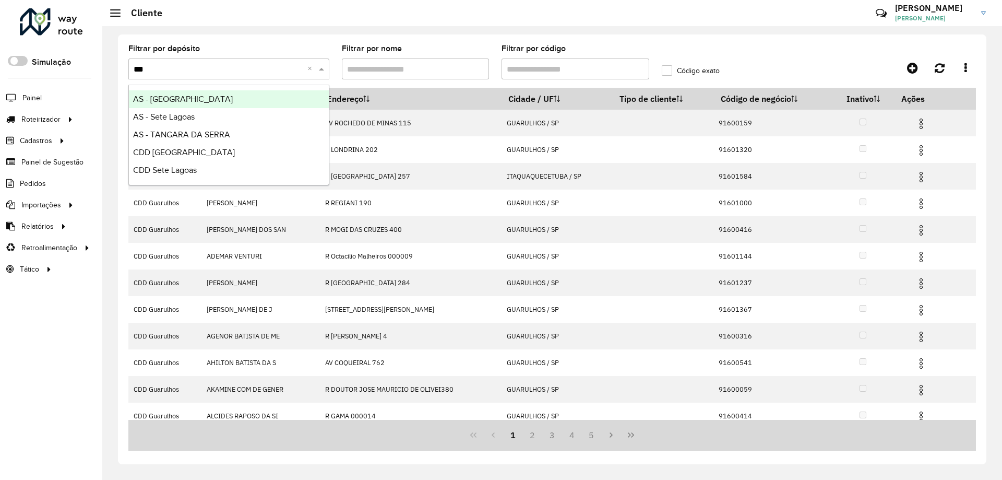
type input "****"
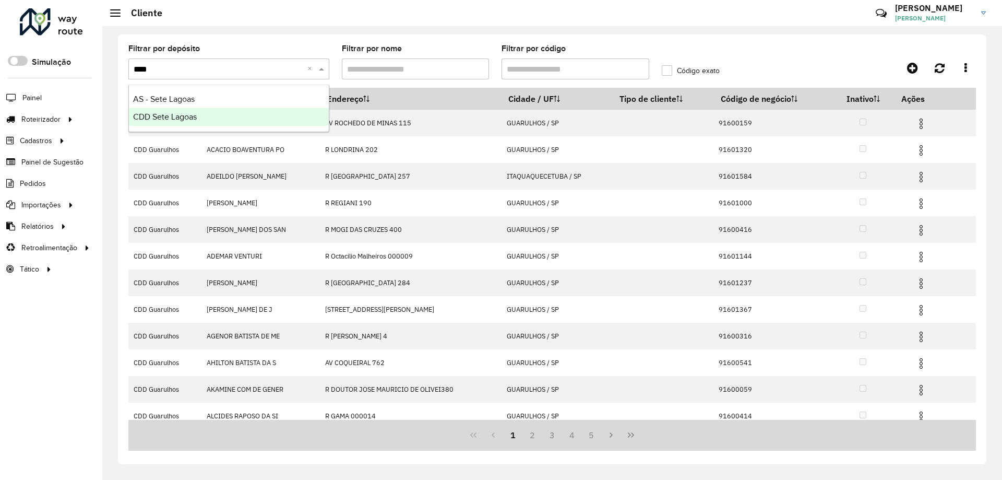
click at [230, 109] on div "CDD Sete Lagoas" at bounding box center [229, 117] width 200 height 18
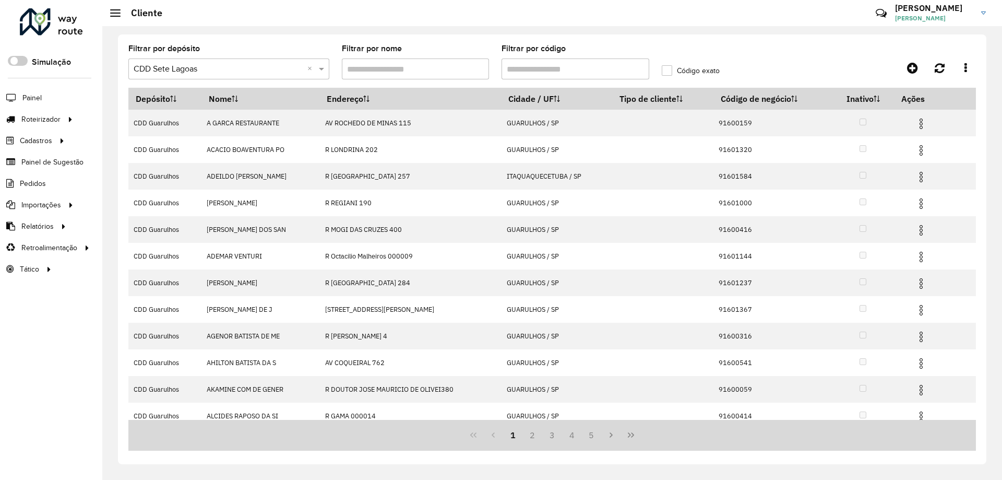
click at [0, 0] on div "Aguarde..." at bounding box center [0, 0] width 0 height 0
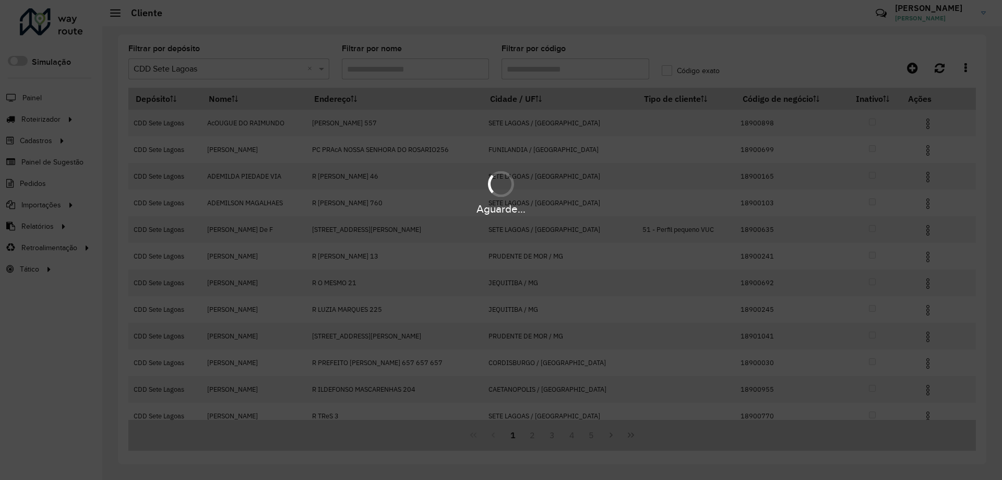
click at [563, 66] on div "Aguarde..." at bounding box center [501, 240] width 1002 height 480
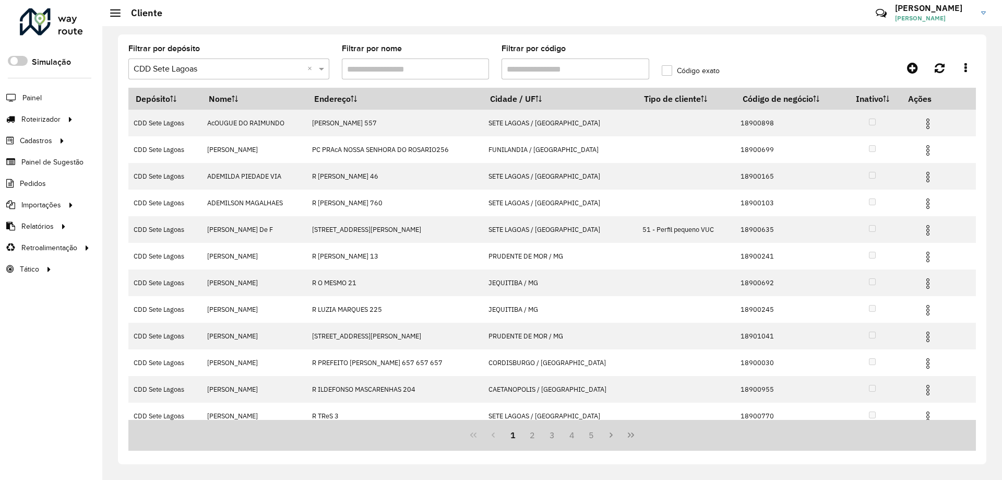
click at [563, 66] on input "Filtrar por código" at bounding box center [576, 68] width 148 height 21
paste input "****"
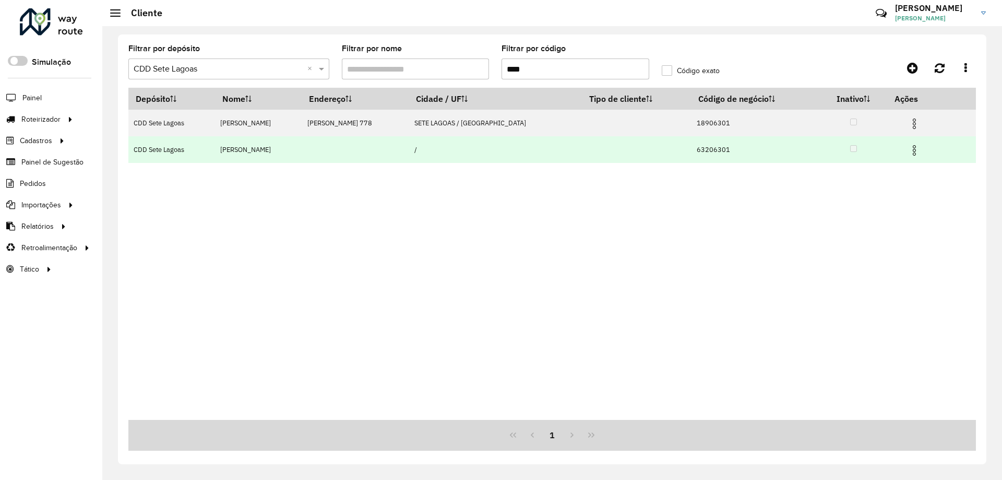
type input "****"
click at [914, 147] on img at bounding box center [914, 150] width 13 height 13
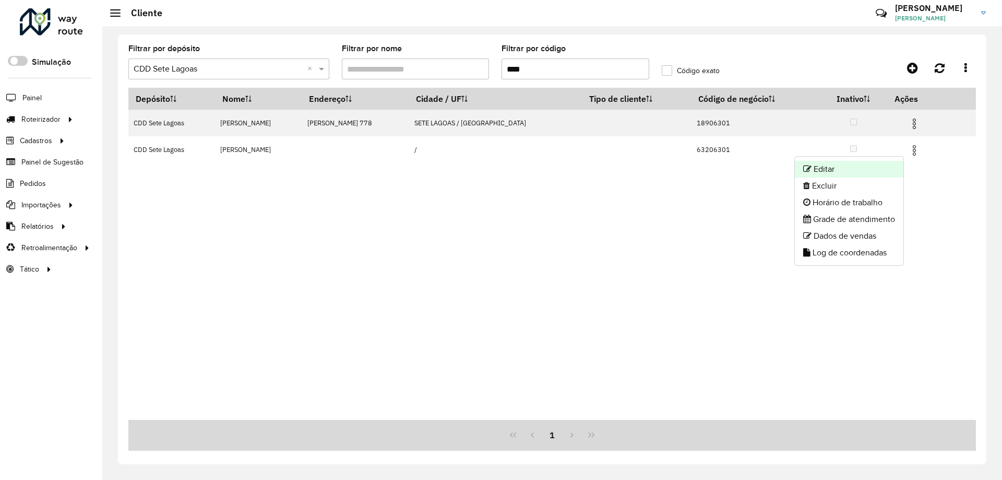
click at [894, 168] on li "Editar" at bounding box center [849, 169] width 109 height 17
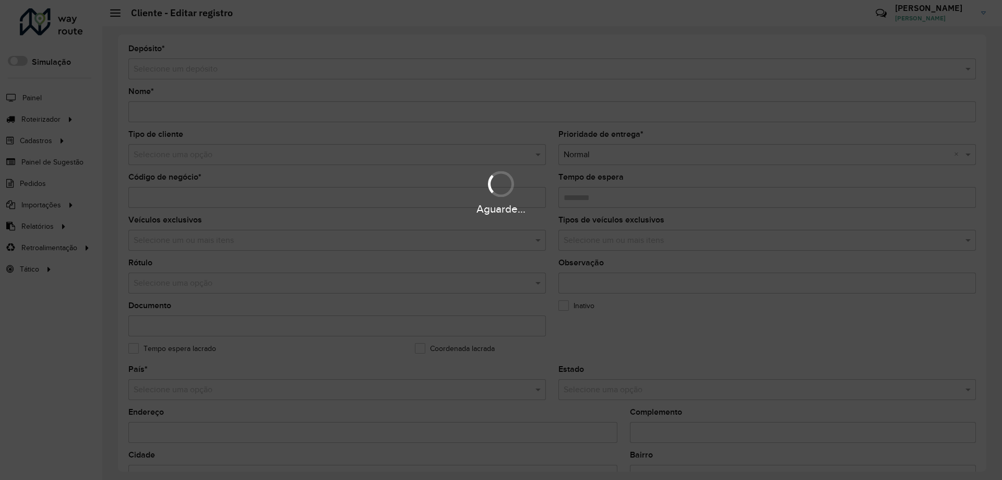
type input "**********"
type input "********"
type input "**********"
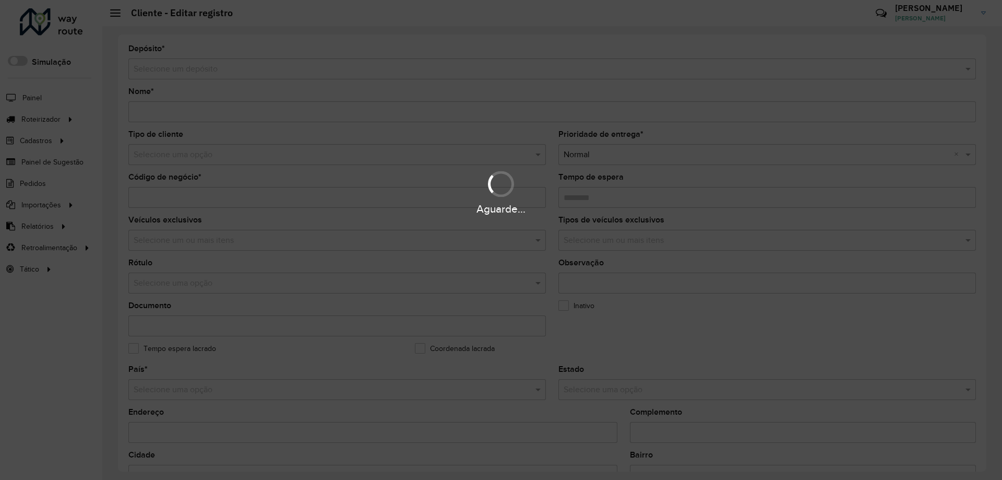
type input "**********"
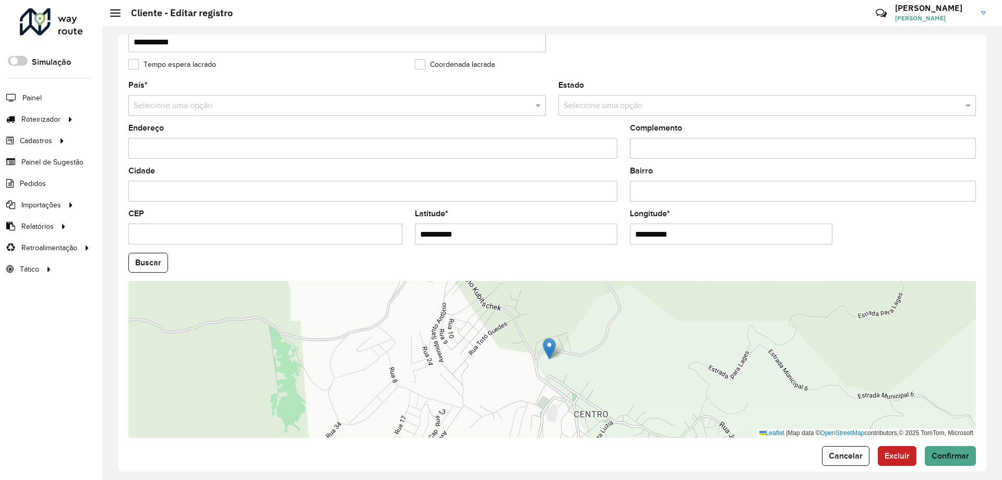
scroll to position [297, 0]
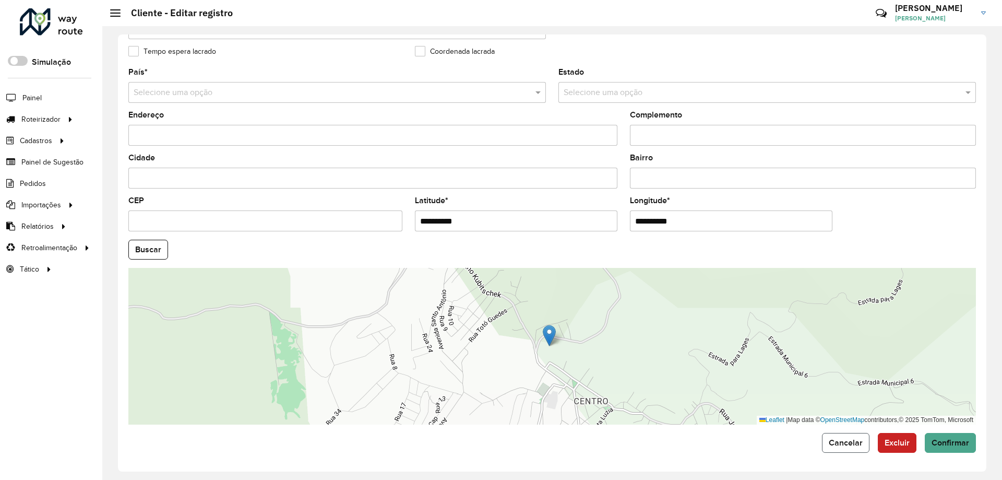
click at [854, 445] on span "Cancelar" at bounding box center [846, 442] width 34 height 9
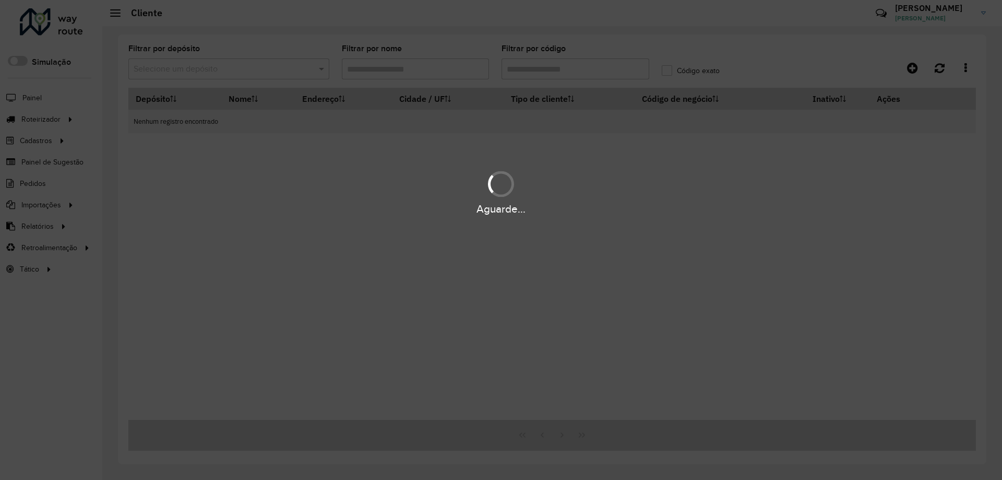
type input "****"
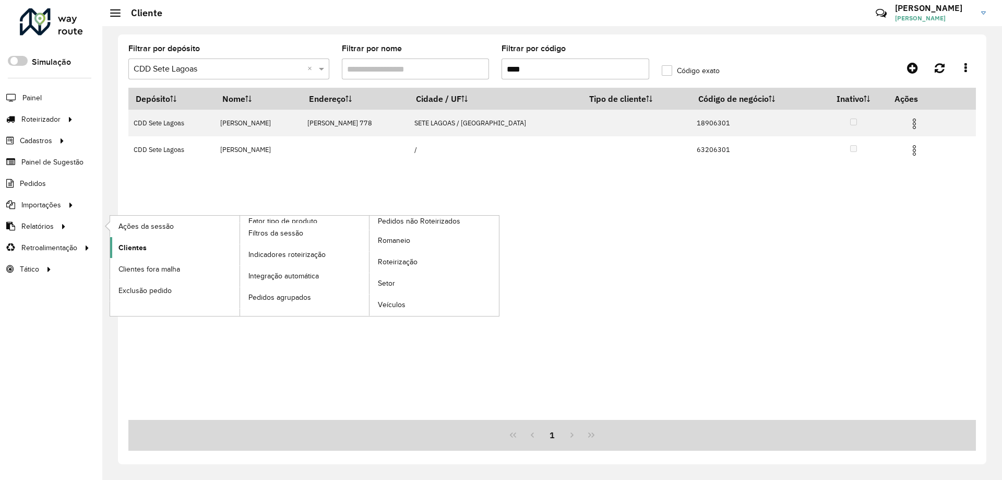
click at [139, 244] on span "Clientes" at bounding box center [133, 247] width 28 height 11
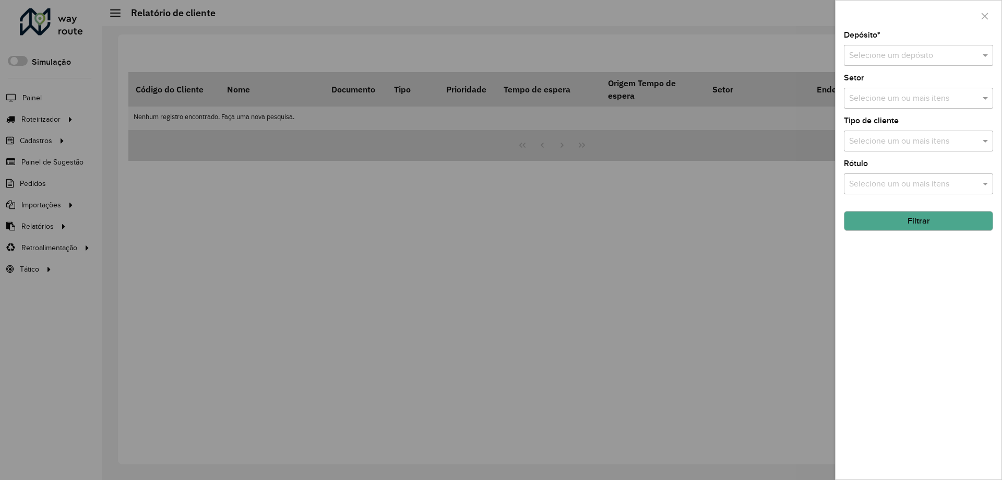
click at [887, 60] on input "text" at bounding box center [908, 56] width 118 height 13
type input "****"
click at [890, 100] on span "CDD Sete Lagoas" at bounding box center [881, 103] width 64 height 9
click at [899, 219] on button "Filtrar" at bounding box center [918, 221] width 149 height 20
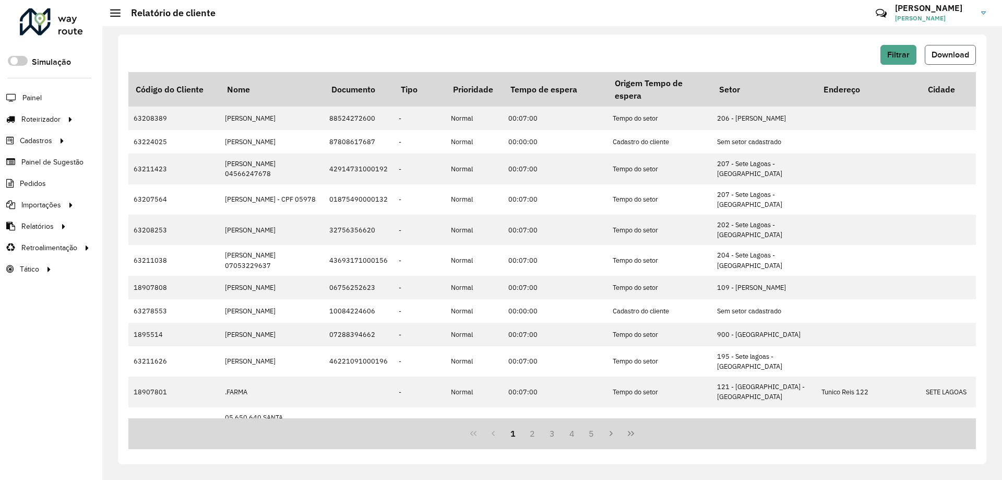
click at [945, 60] on button "Download" at bounding box center [950, 55] width 51 height 20
click at [753, 61] on div "Filtrar Download" at bounding box center [552, 55] width 848 height 20
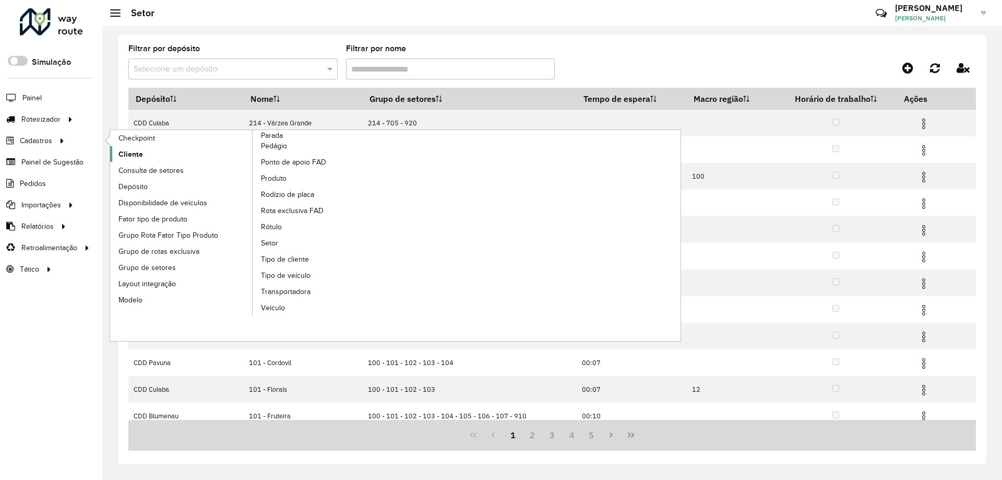
click at [140, 152] on span "Cliente" at bounding box center [131, 154] width 25 height 11
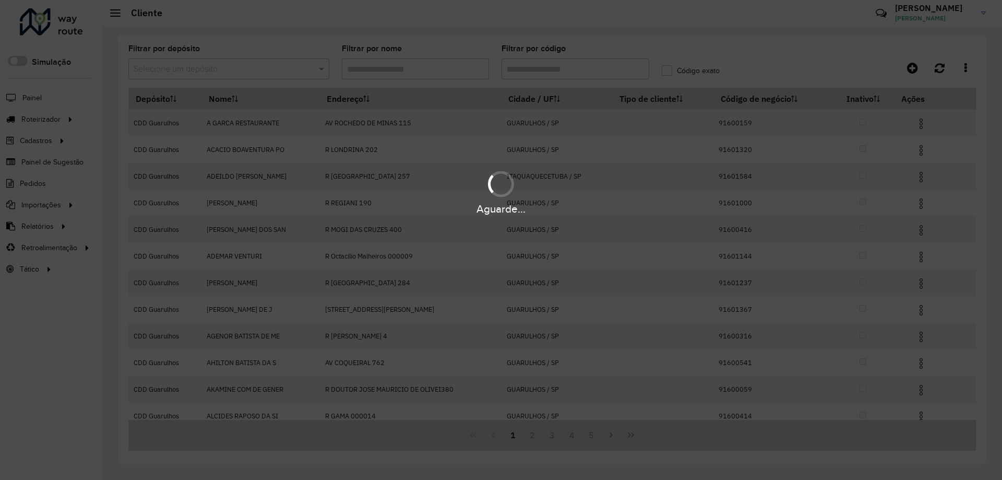
click at [209, 64] on div "Aguarde..." at bounding box center [501, 240] width 1002 height 480
click at [209, 64] on input "text" at bounding box center [219, 69] width 170 height 13
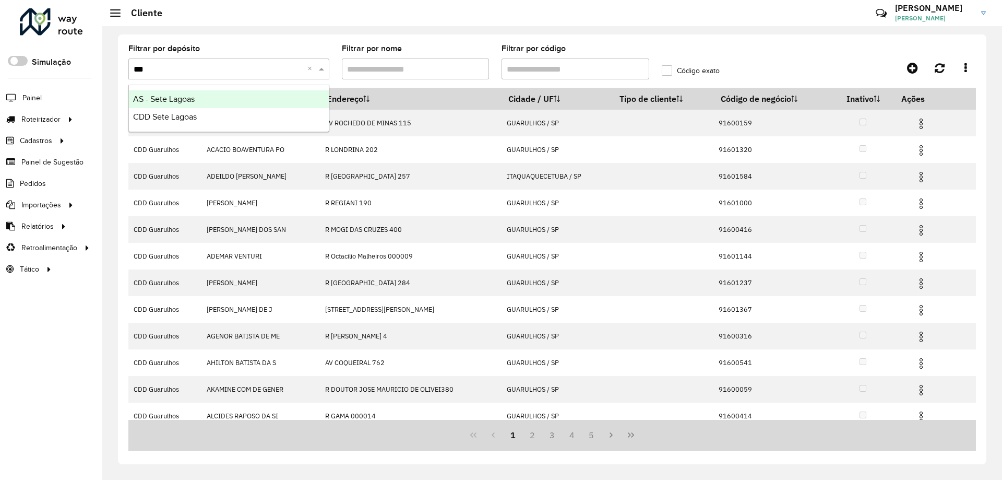
type input "****"
click at [234, 112] on div "CDD Sete Lagoas" at bounding box center [229, 117] width 200 height 18
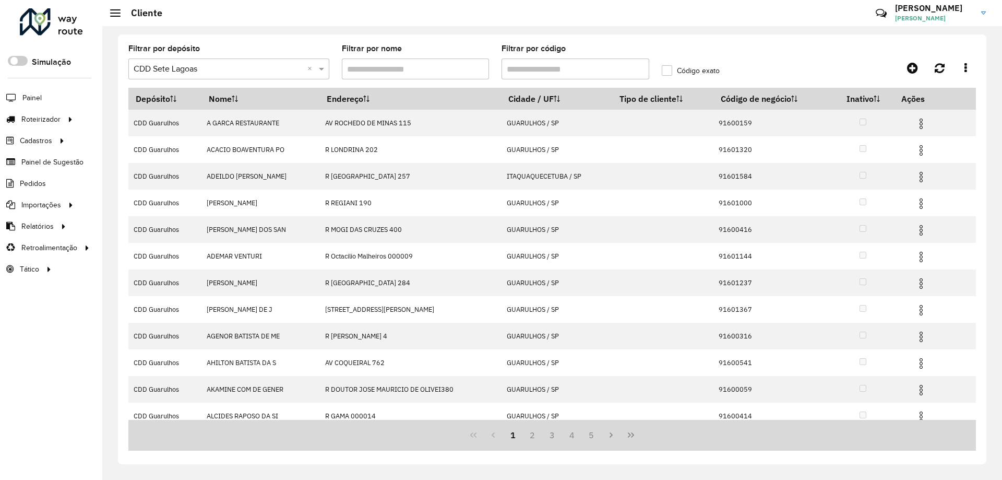
click at [579, 65] on input "Filtrar por código" at bounding box center [576, 68] width 148 height 21
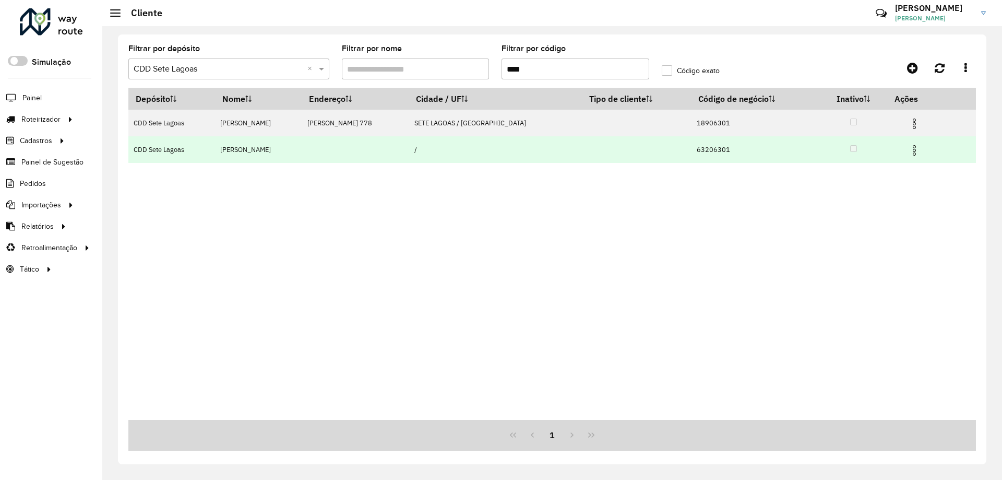
type input "****"
click at [913, 148] on img at bounding box center [914, 150] width 13 height 13
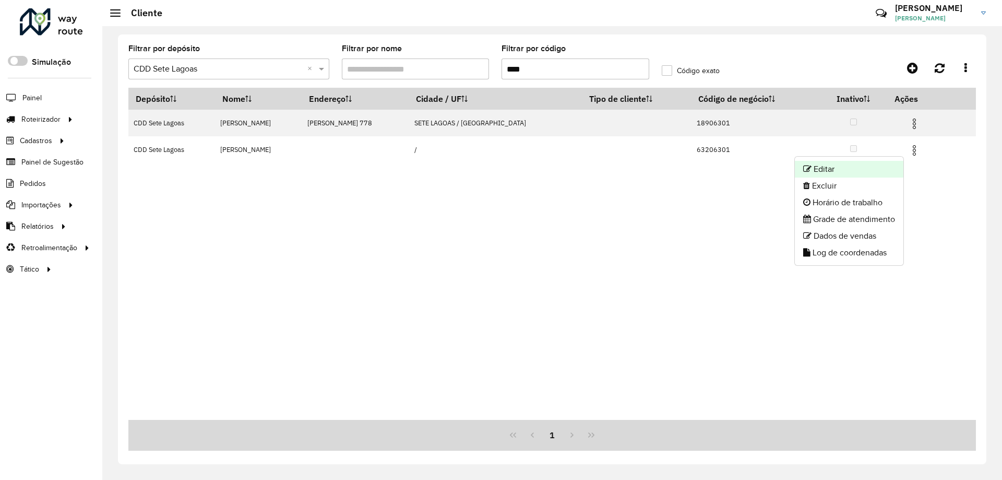
click at [892, 163] on li "Editar" at bounding box center [849, 169] width 109 height 17
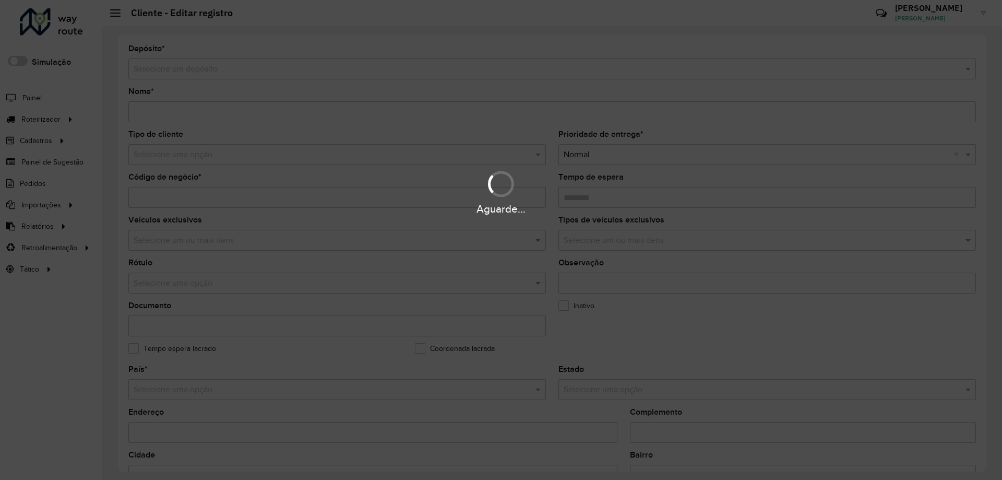
type input "**********"
type input "********"
type input "**********"
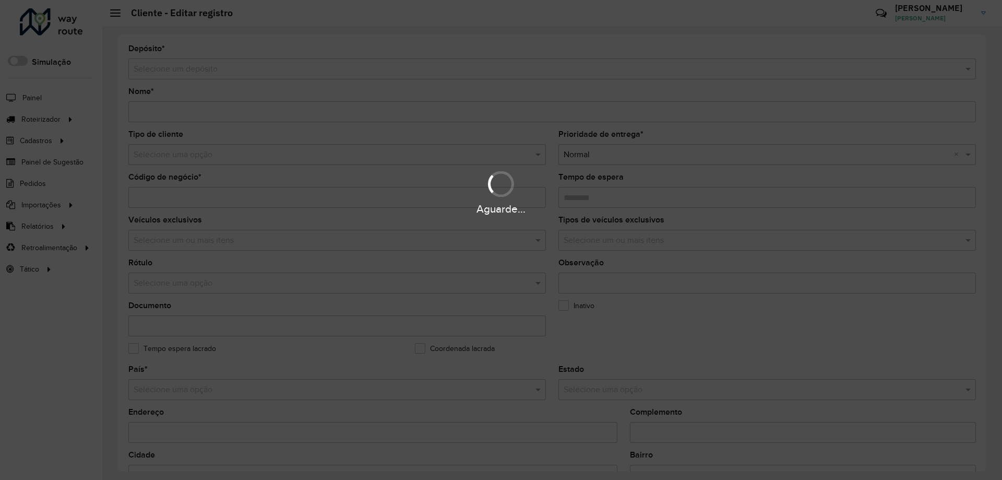
type input "**********"
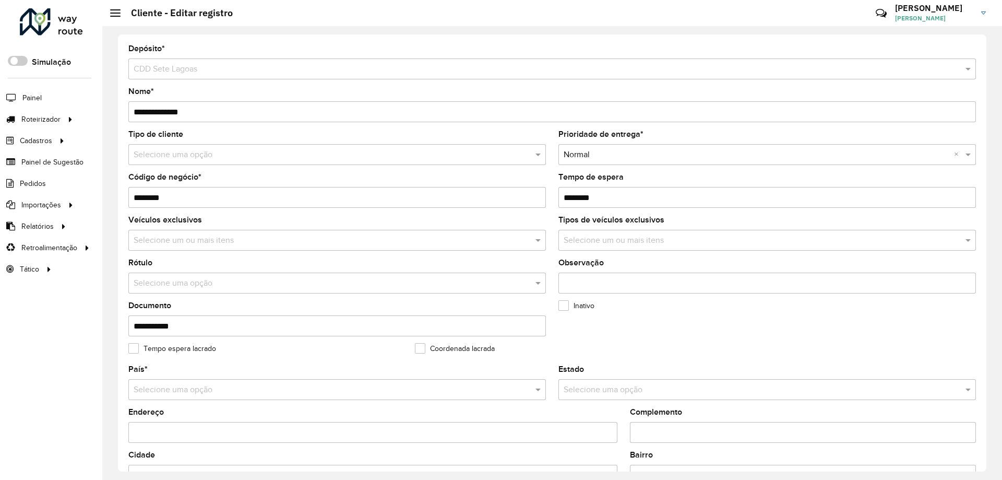
scroll to position [261, 0]
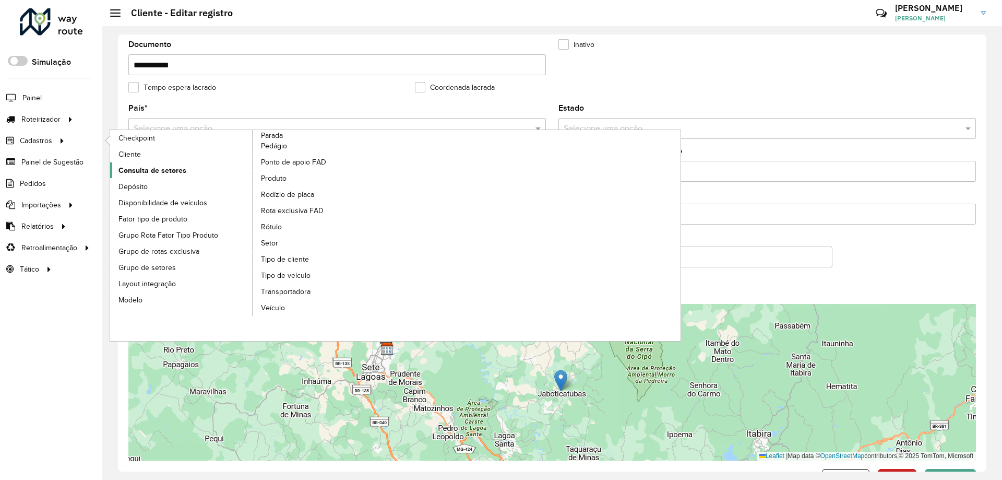
click at [138, 167] on span "Consulta de setores" at bounding box center [153, 170] width 68 height 11
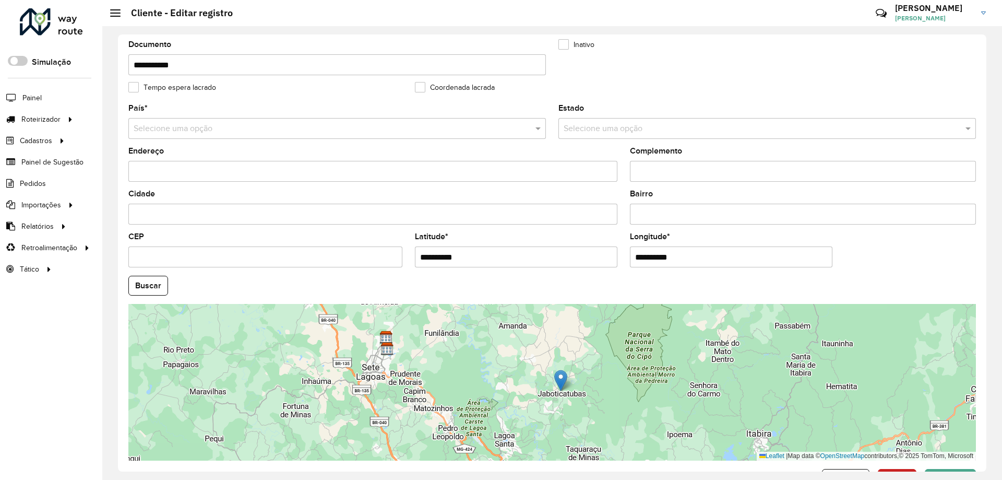
click at [274, 205] on input "Cidade" at bounding box center [372, 214] width 489 height 21
click at [261, 270] on formly-field "CEP" at bounding box center [265, 254] width 287 height 43
click at [257, 253] on input "CEP" at bounding box center [265, 256] width 274 height 21
paste input "**********"
type input "**********"
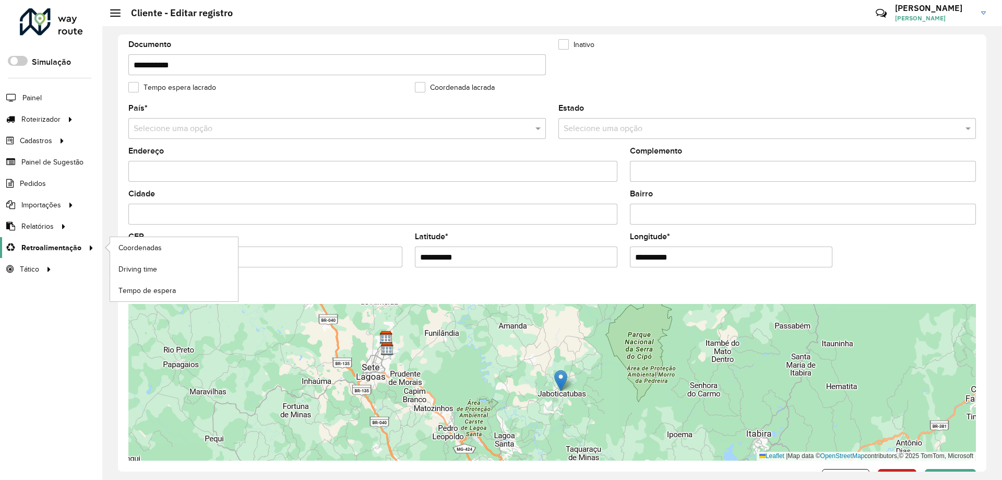
drag, startPoint x: 263, startPoint y: 253, endPoint x: 19, endPoint y: 253, distance: 244.4
click at [19, 253] on div "Roteirizador AmbevTech Simulação Painel Roteirizador Entregas Cadastros Checkpo…" at bounding box center [501, 240] width 1002 height 480
click at [241, 264] on input "**********" at bounding box center [265, 256] width 274 height 21
drag, startPoint x: 282, startPoint y: 251, endPoint x: -57, endPoint y: 209, distance: 341.5
click at [0, 209] on html "Aguarde... Pop-up bloqueado! Seu navegador bloqueou automáticamente a abertura …" at bounding box center [501, 240] width 1002 height 480
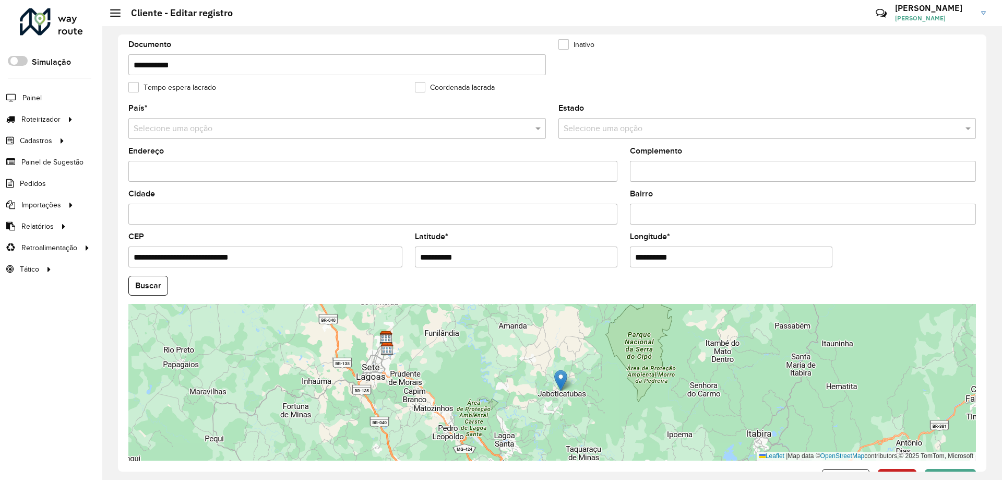
click at [743, 54] on formly-field "Inativo" at bounding box center [695, 62] width 287 height 43
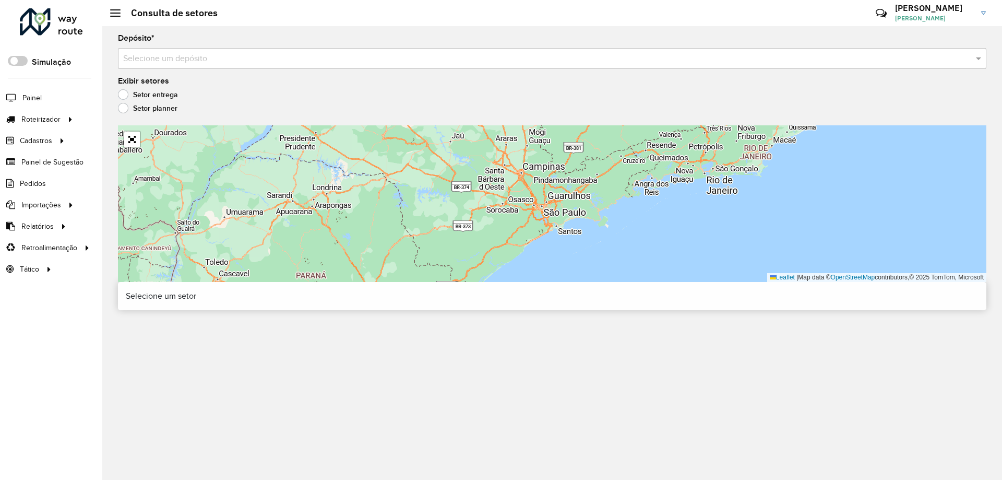
click at [216, 62] on input "text" at bounding box center [541, 59] width 837 height 13
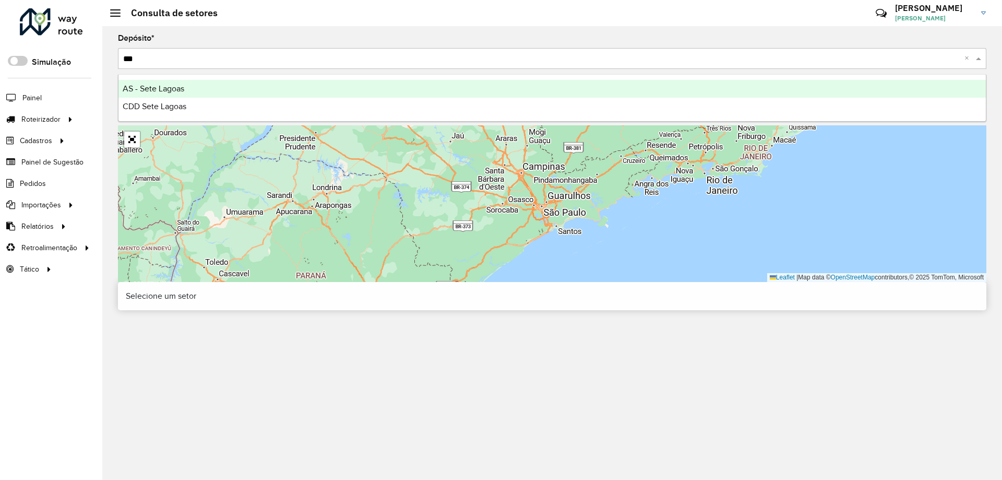
type input "****"
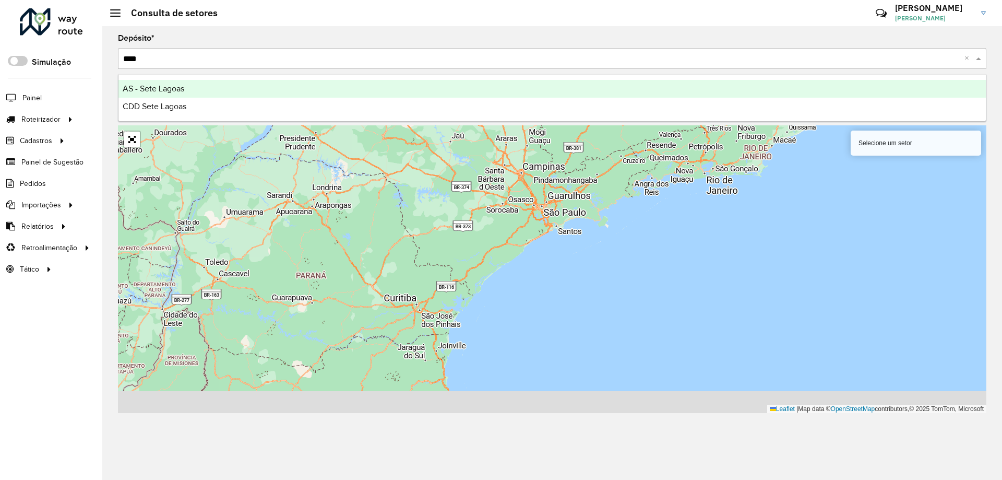
click at [227, 101] on div "CDD Sete Lagoas" at bounding box center [553, 107] width 868 height 18
